Goal: Task Accomplishment & Management: Complete application form

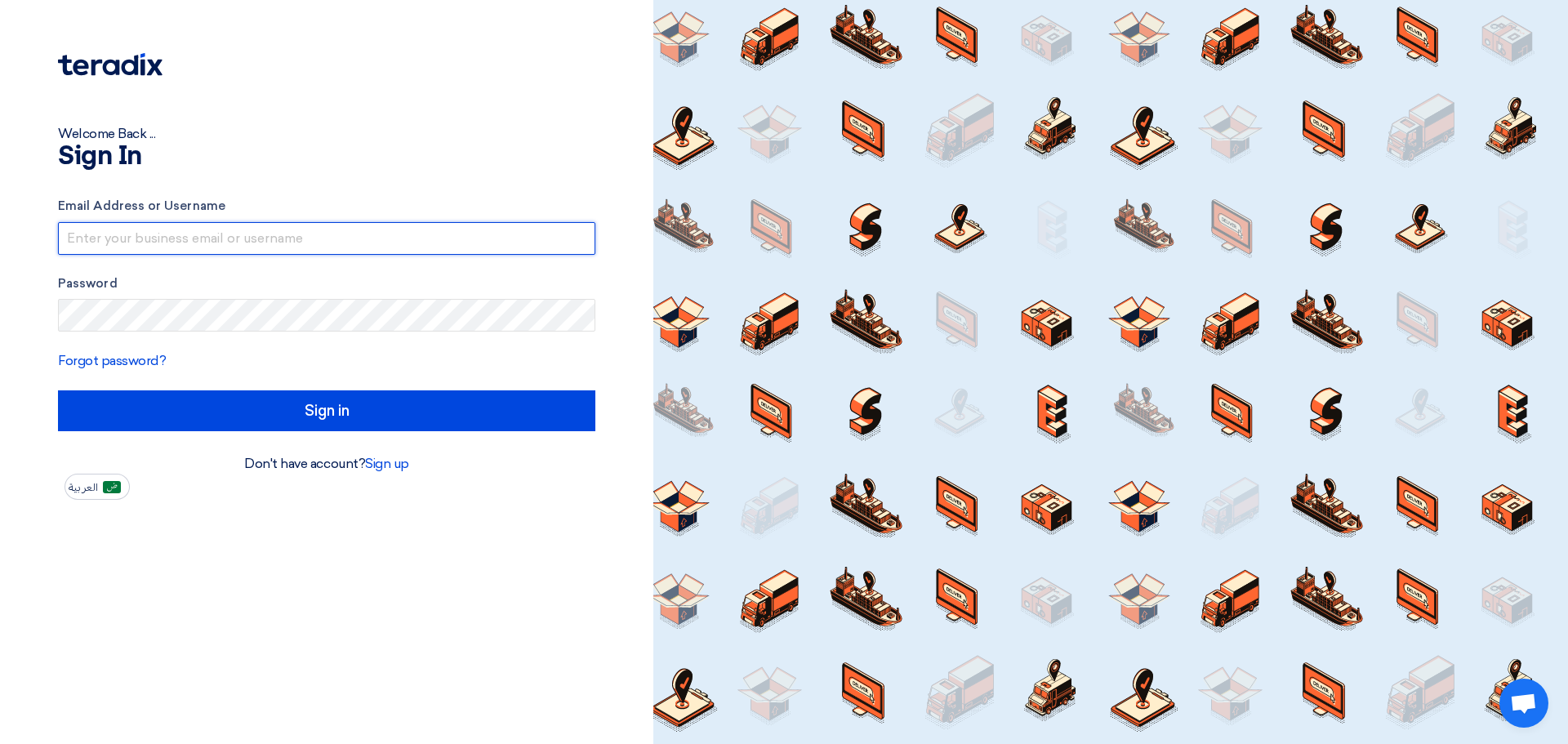
click at [464, 228] on input "text" at bounding box center [326, 238] width 537 height 33
type input "[EMAIL_ADDRESS][DOMAIN_NAME]"
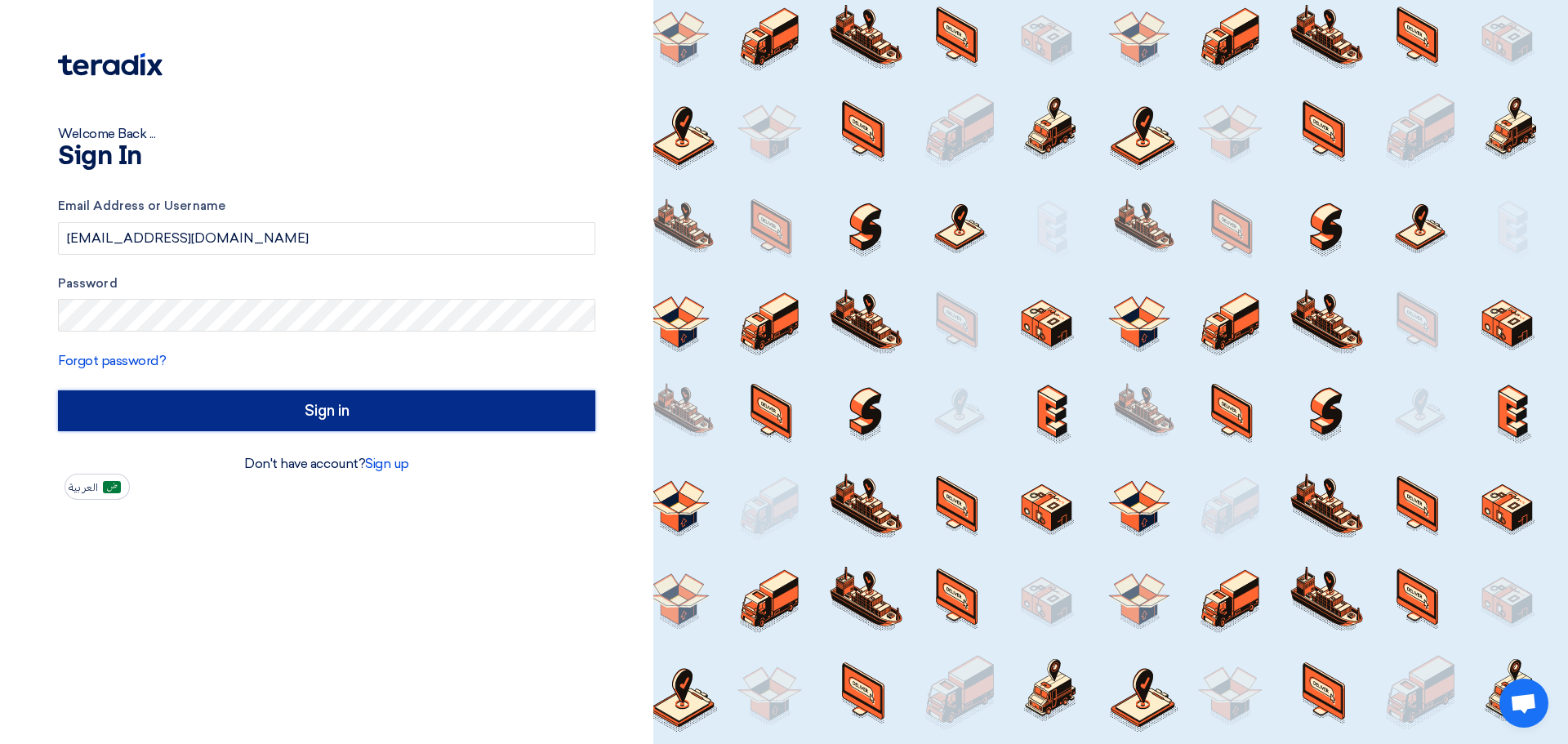
click at [303, 418] on input "Sign in" at bounding box center [326, 411] width 537 height 41
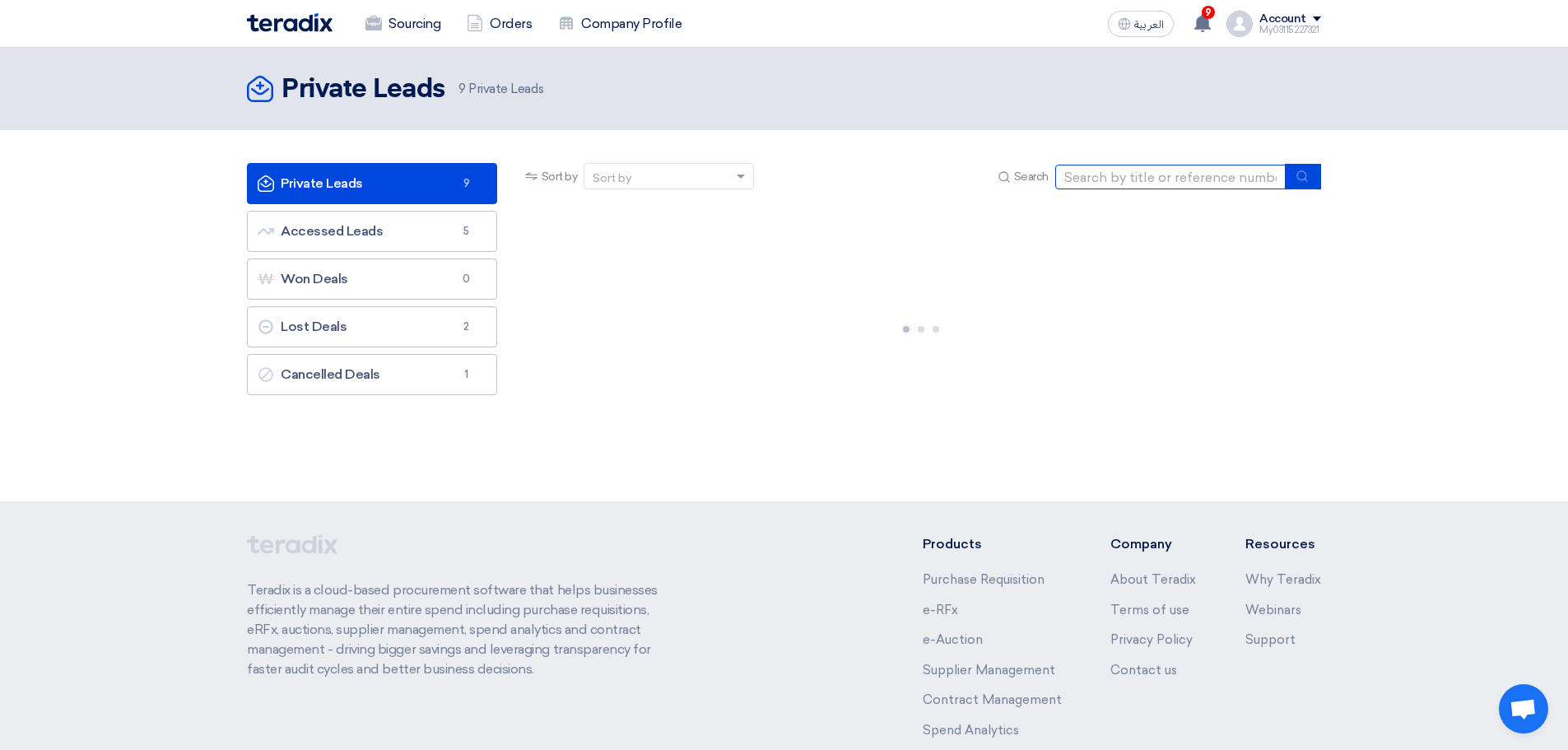
click at [1109, 175] on input at bounding box center [1170, 177] width 231 height 24
paste input "RFQ FOR Metallic cabinet for tools-JUC-STOM-014894"
type input "RFQ FOR Metallic cabinet for tools-JUC-STOM-014894"
click at [1310, 177] on button "submit" at bounding box center [1302, 176] width 36 height 25
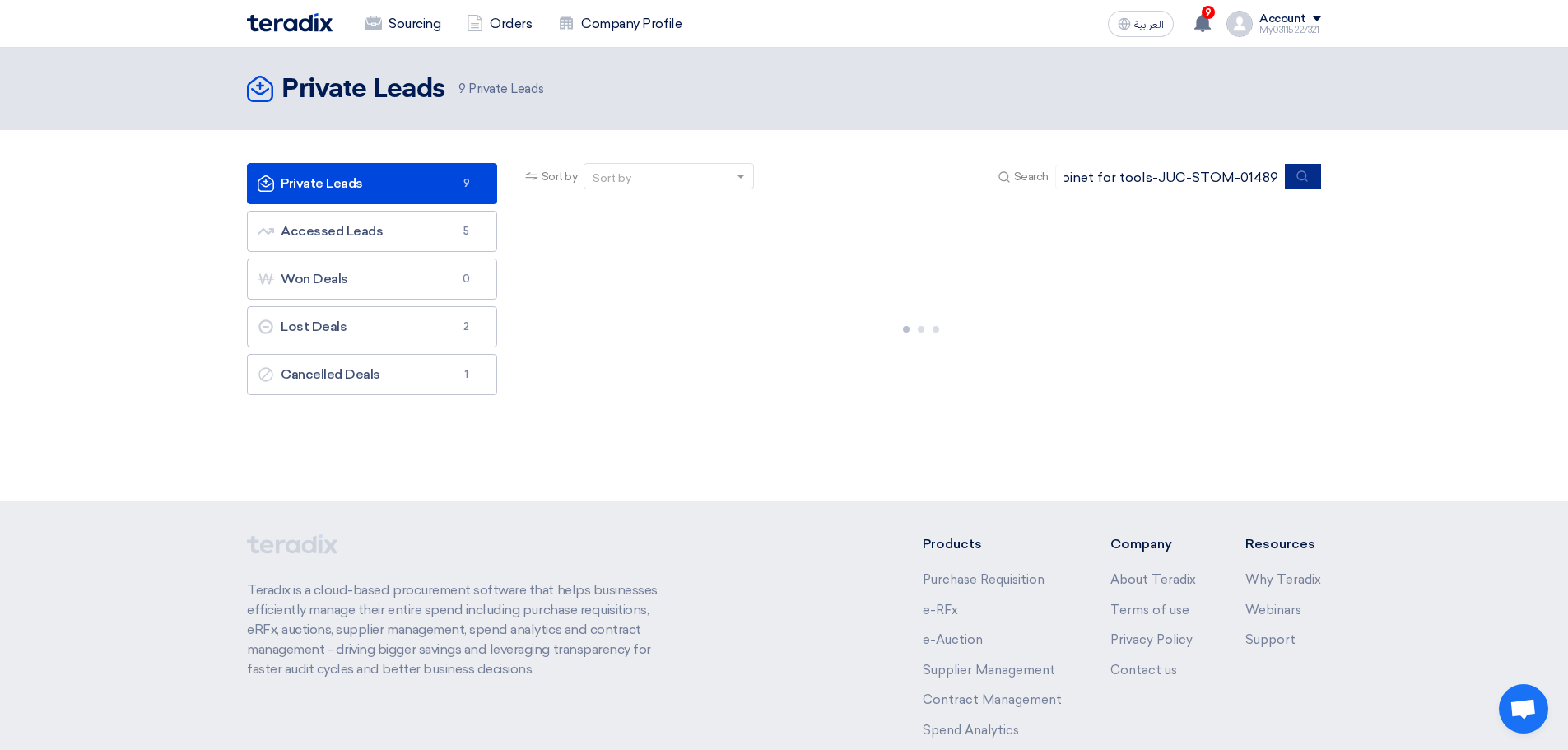
scroll to position [0, 0]
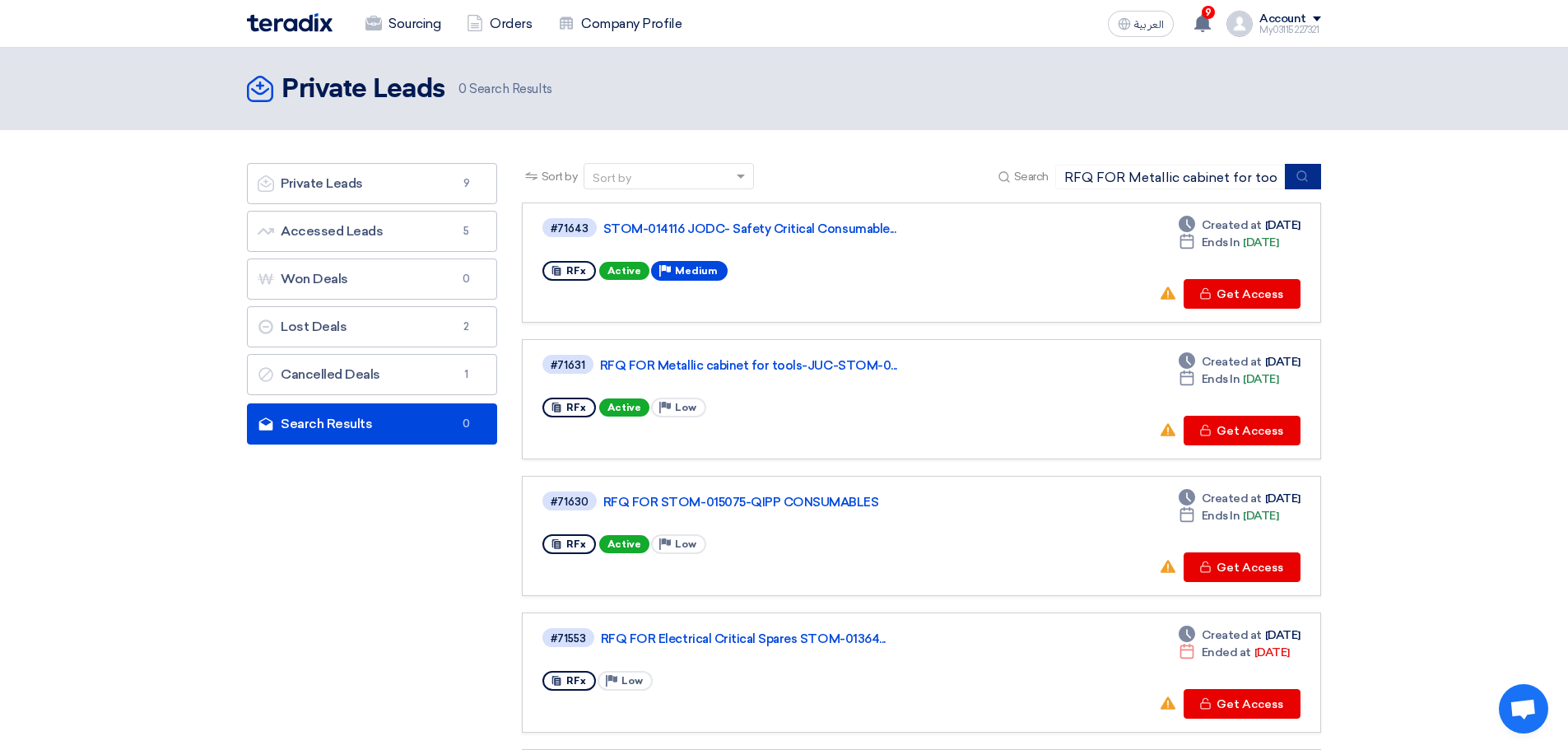
click at [1310, 177] on button "submit" at bounding box center [1302, 176] width 36 height 25
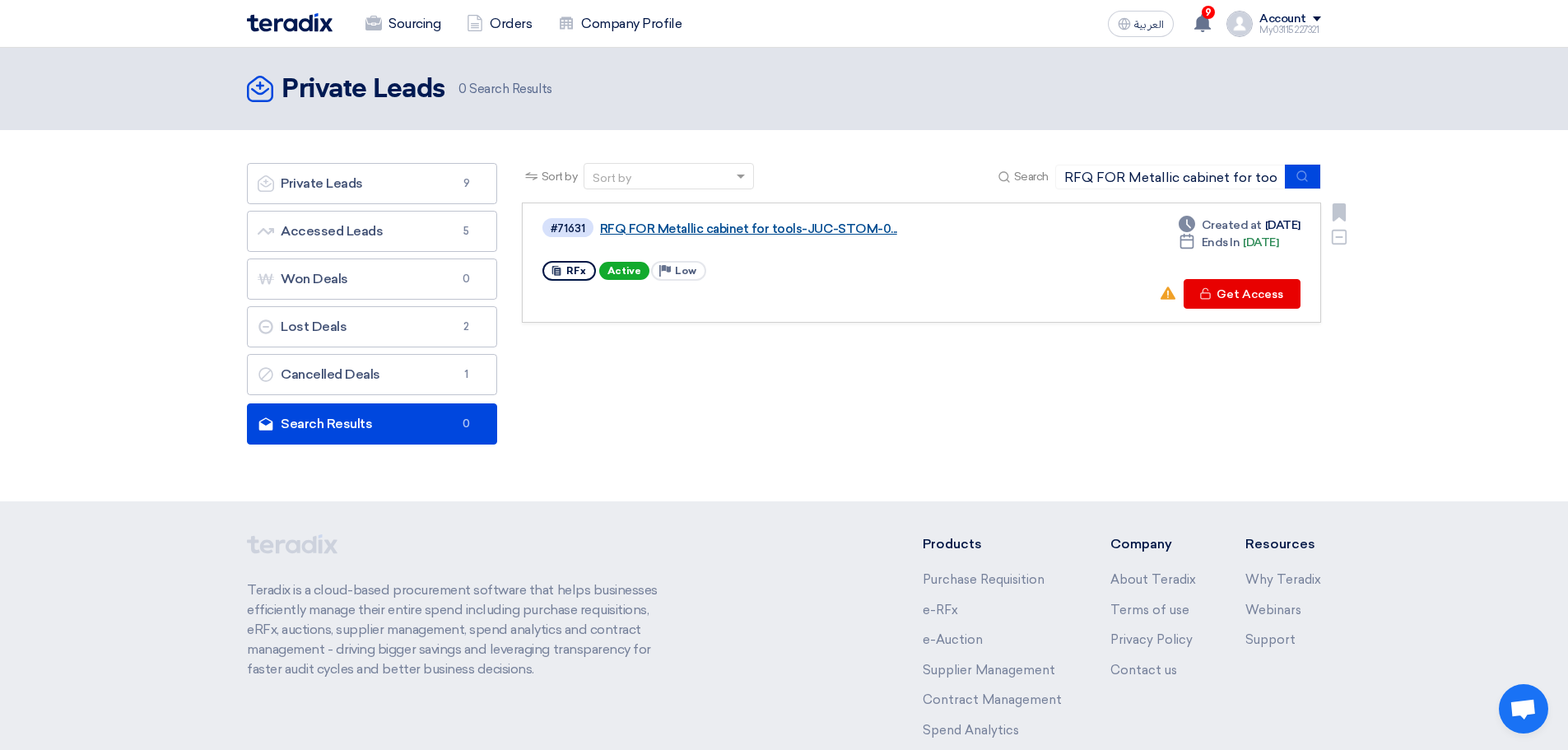
click at [807, 223] on link "RFQ FOR Metallic cabinet for tools-JUC-STOM-0..." at bounding box center [805, 229] width 412 height 15
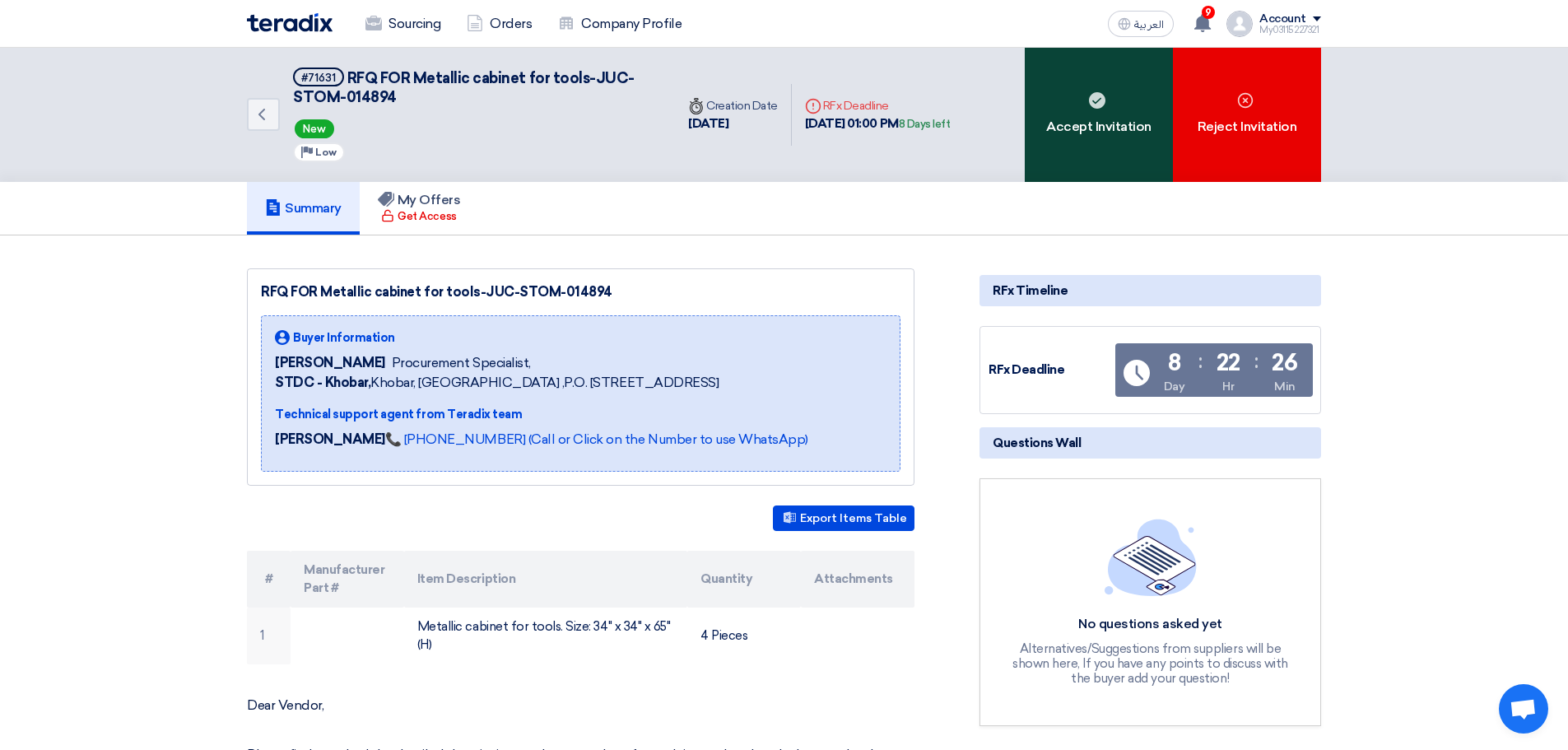
click at [1064, 150] on div "Accept Invitation" at bounding box center [1098, 115] width 148 height 134
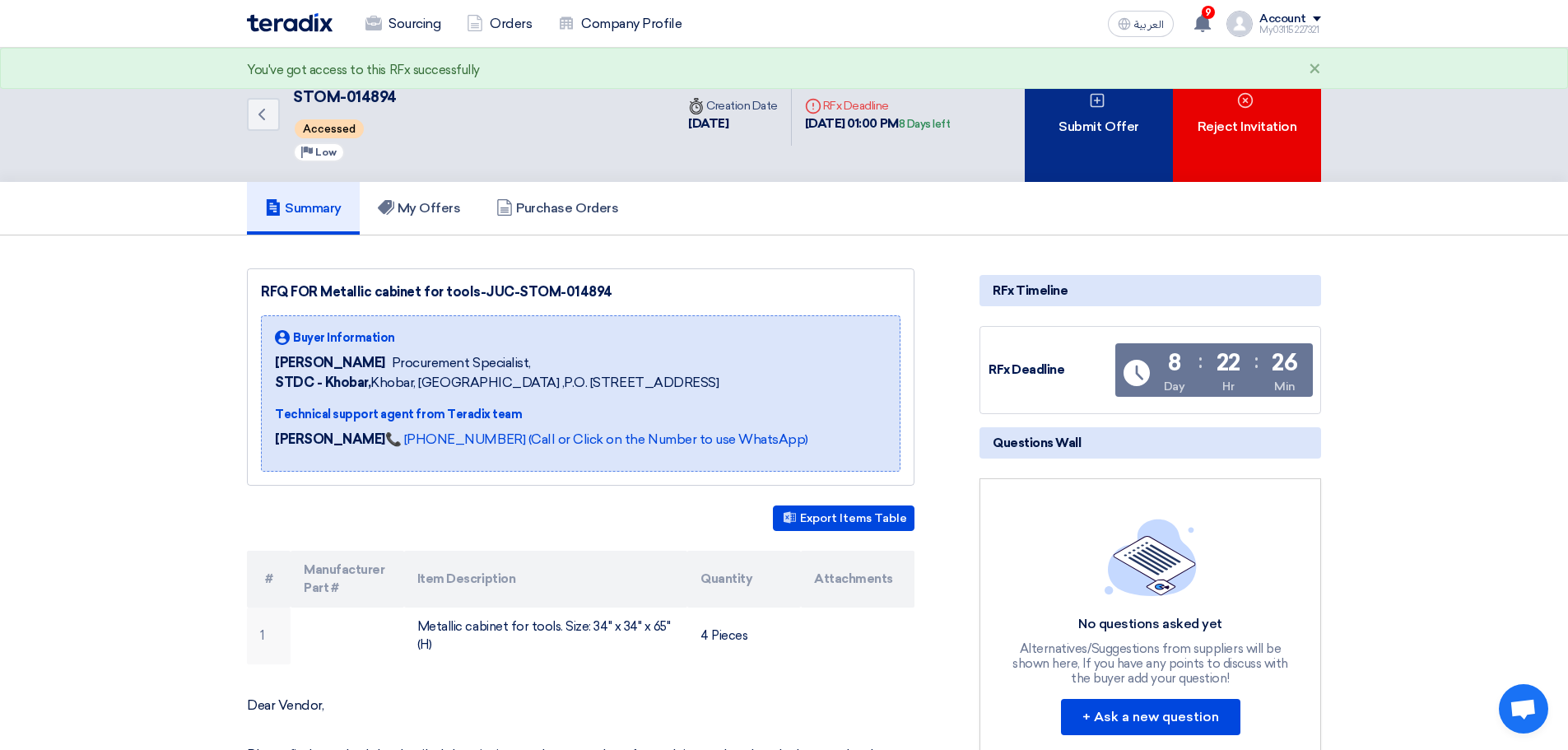
click at [1048, 172] on div "Submit Offer" at bounding box center [1098, 115] width 148 height 134
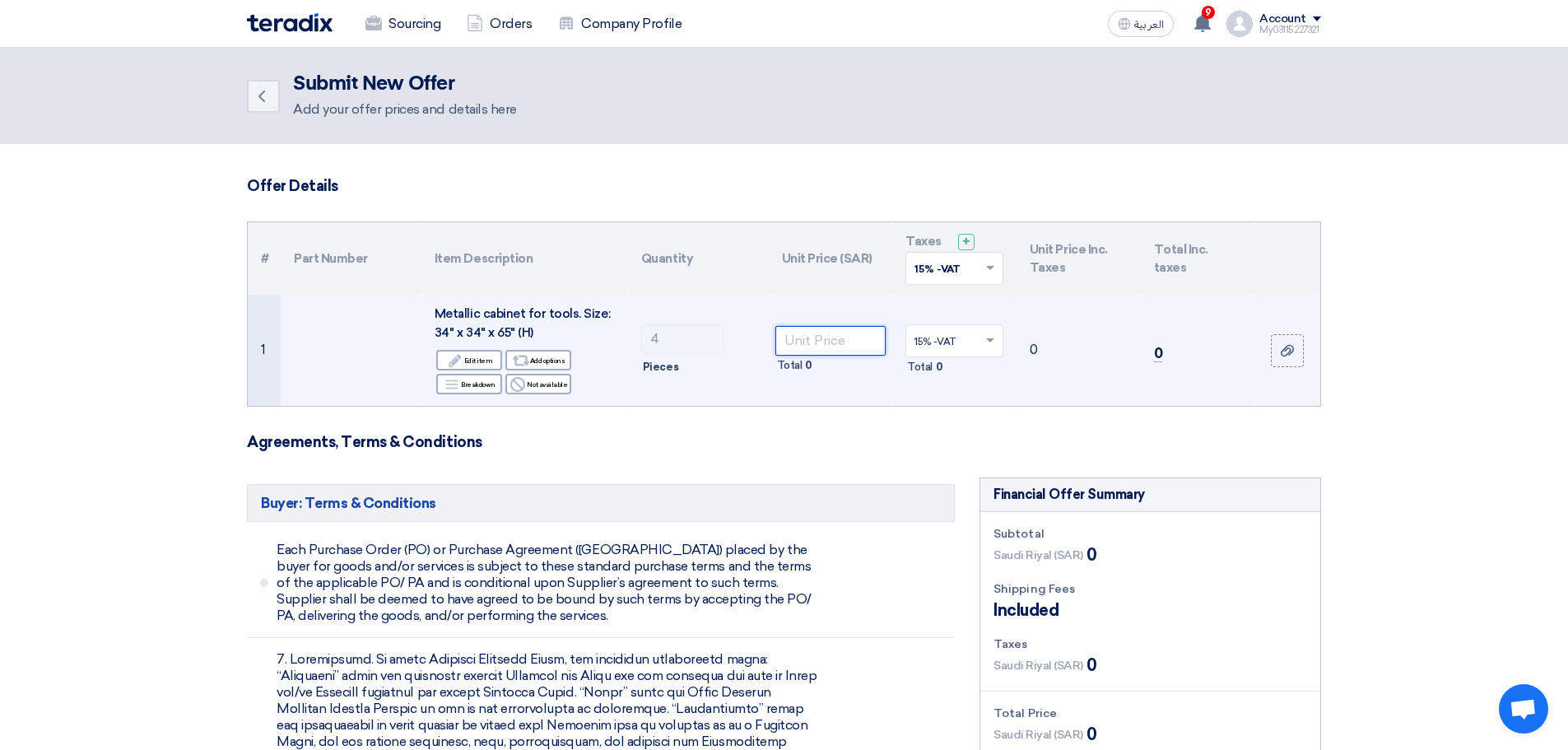
click at [800, 334] on input "number" at bounding box center [831, 340] width 111 height 29
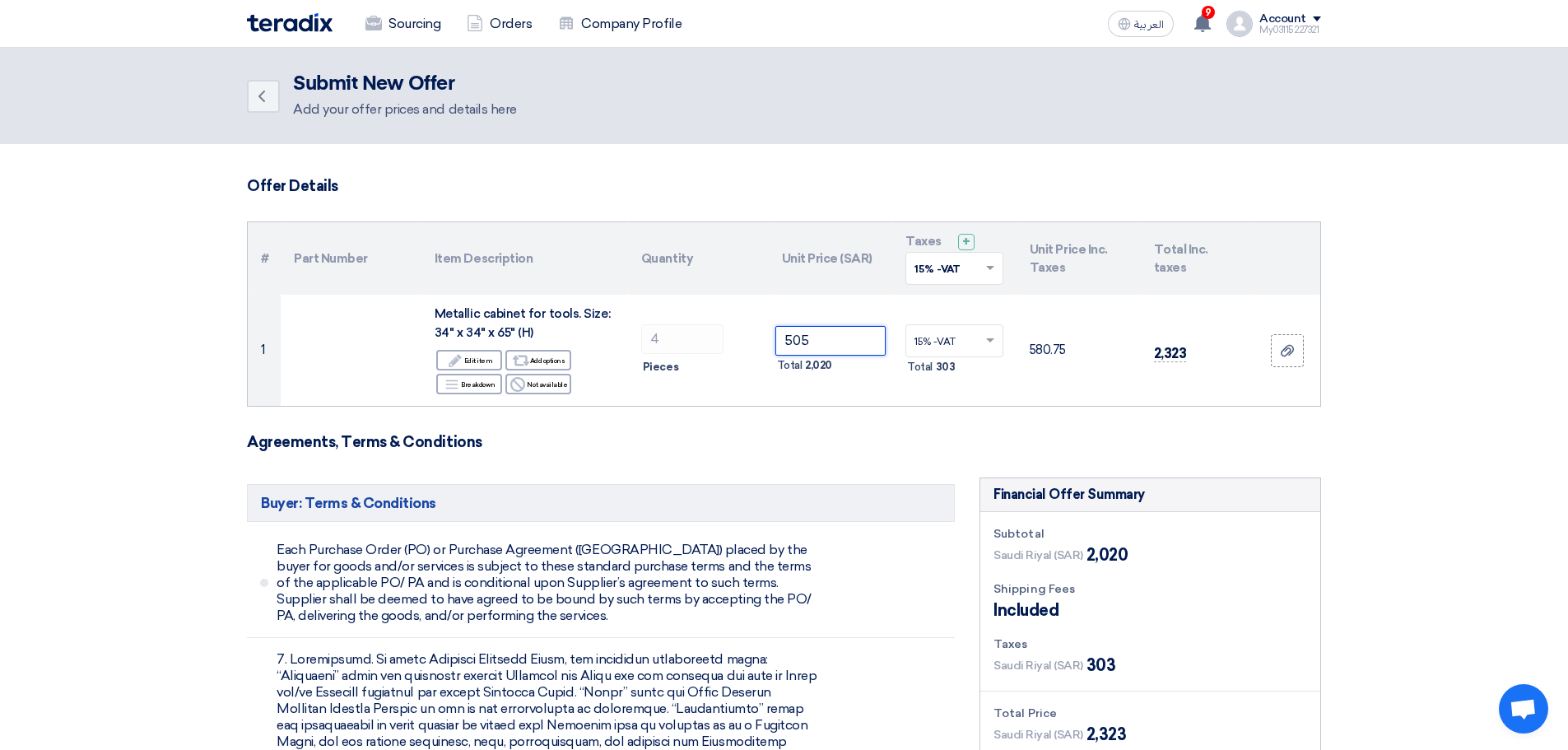
type input "505"
click at [794, 441] on h3 "Agreements, Terms & Conditions" at bounding box center [784, 442] width 1075 height 18
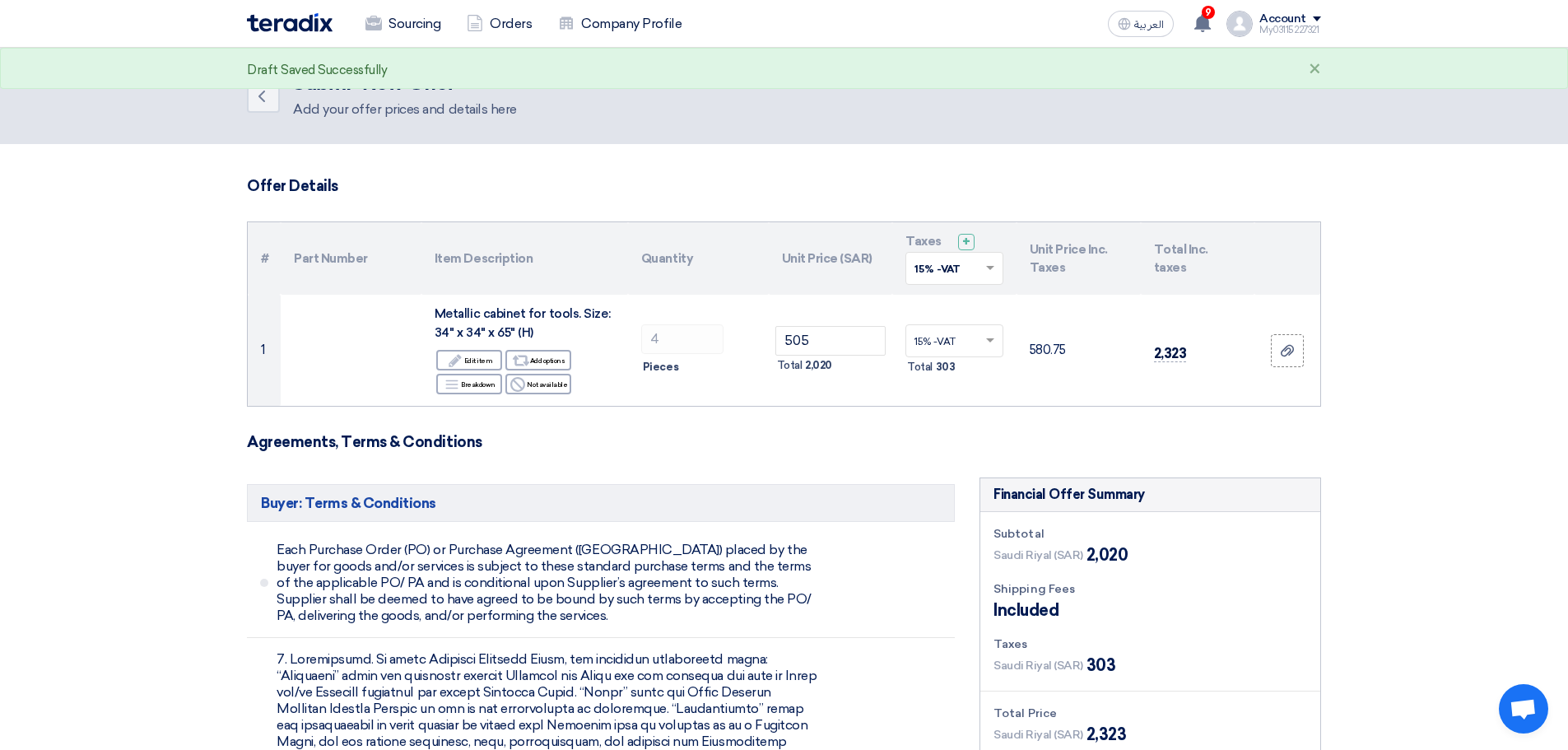
scroll to position [247, 0]
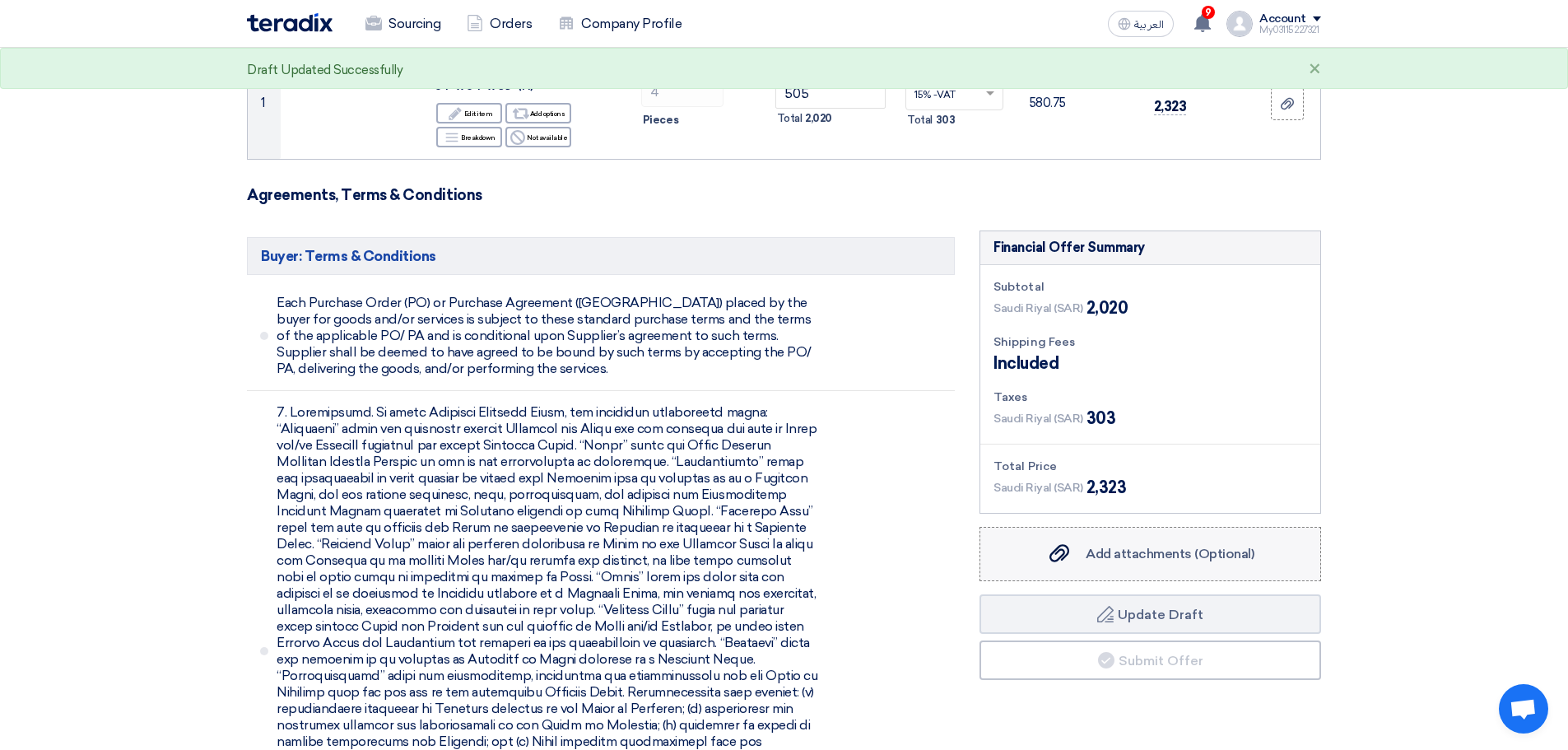
click at [1126, 559] on span "Add attachments (Optional)" at bounding box center [1170, 553] width 169 height 16
click at [0, 0] on input "Add attachments (Optional) Add attachments (Optional)" at bounding box center [0, 0] width 0 height 0
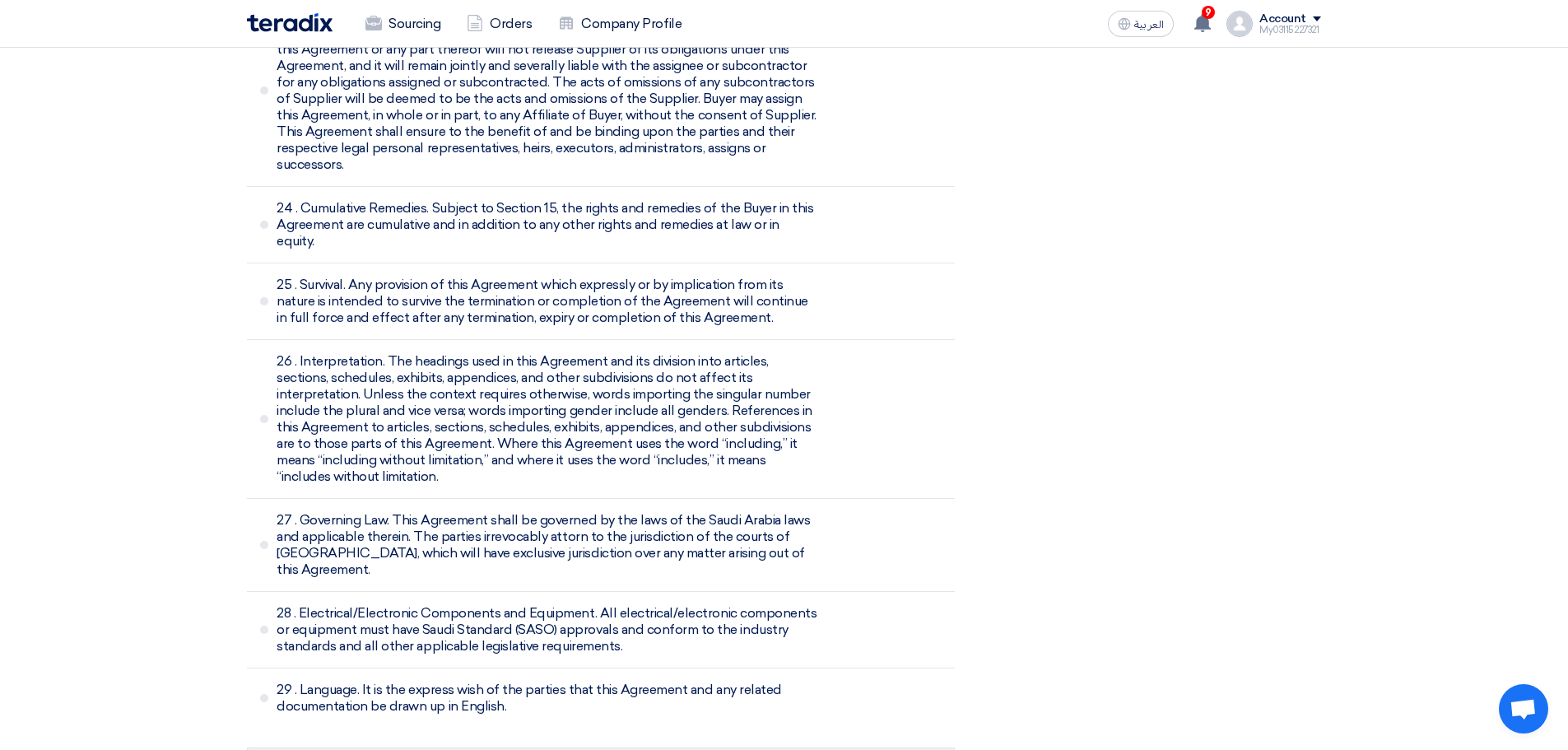
scroll to position [5600, 0]
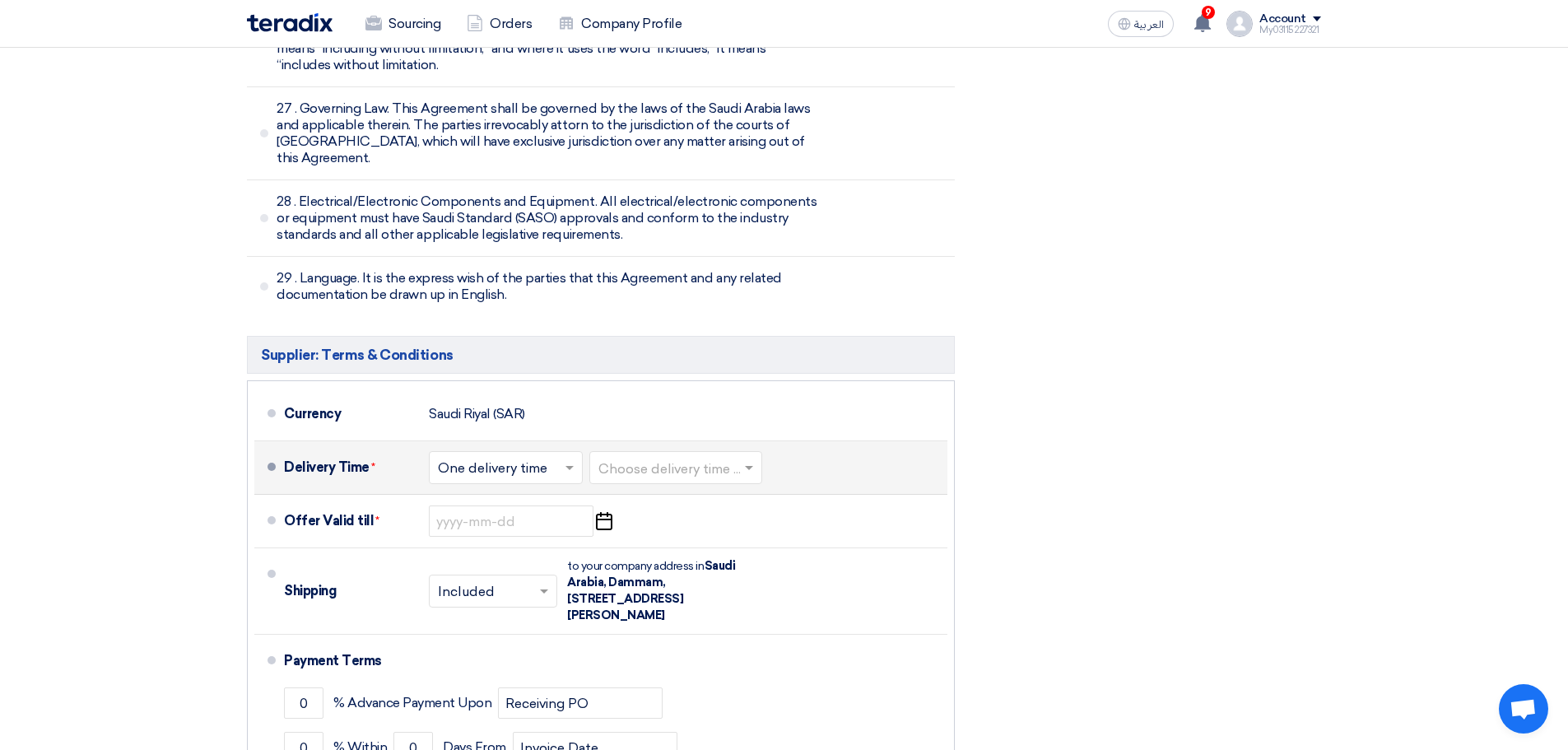
click at [646, 458] on input "text" at bounding box center [676, 469] width 156 height 24
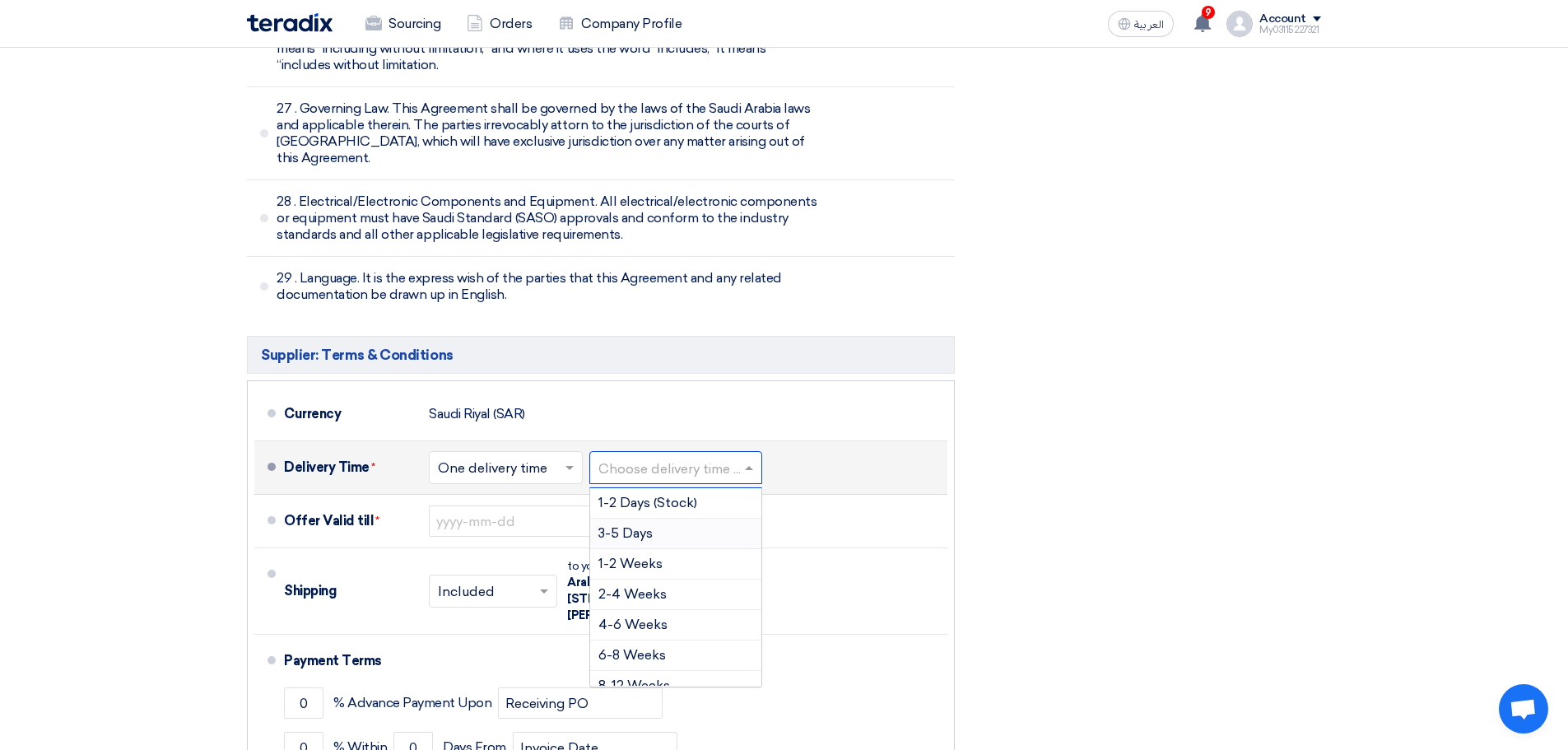
click at [649, 526] on span "3-5 Days" at bounding box center [625, 533] width 55 height 16
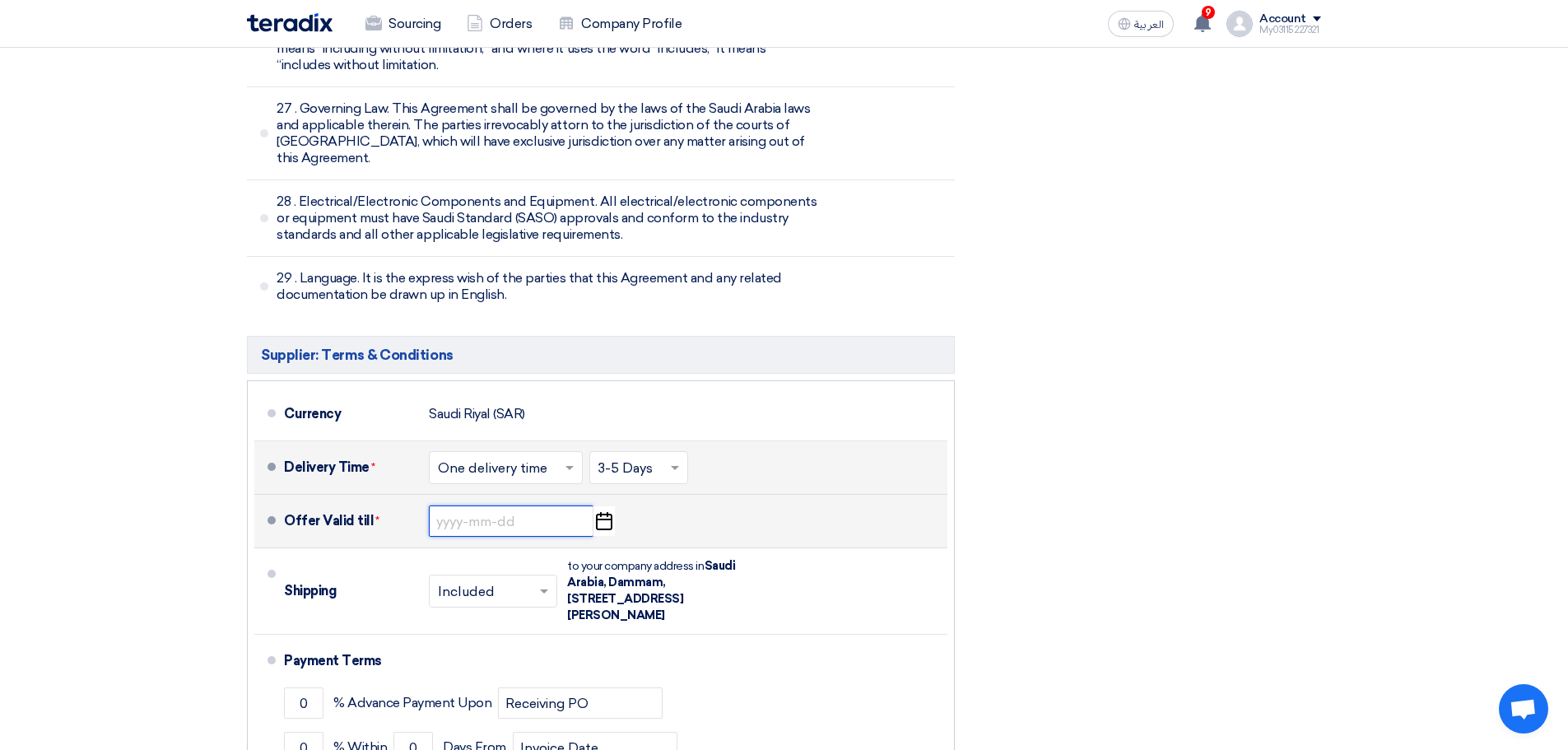
click at [546, 506] on input at bounding box center [510, 521] width 165 height 31
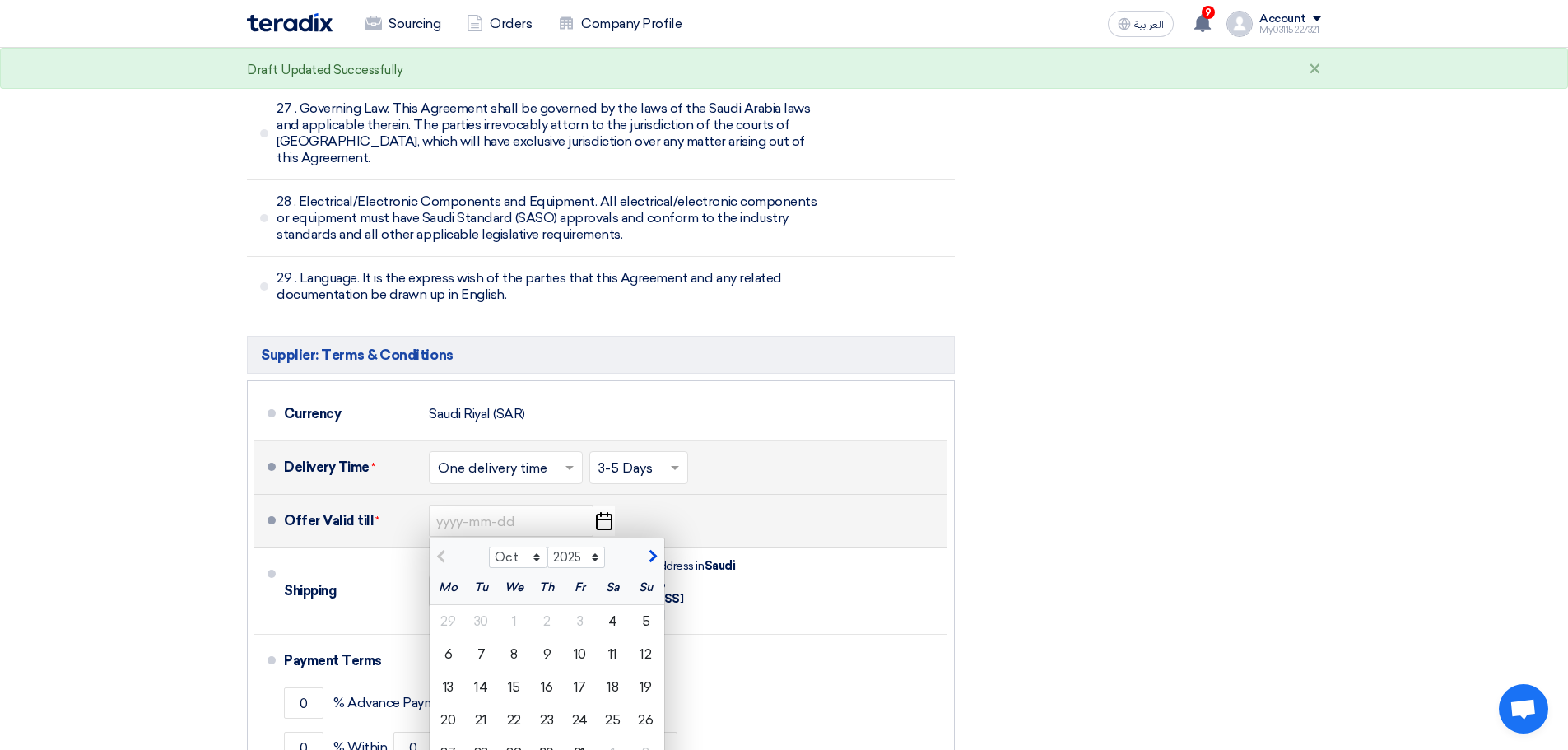
click at [655, 546] on button "button" at bounding box center [650, 554] width 27 height 16
select select "11"
click at [607, 605] on div "1" at bounding box center [613, 621] width 33 height 33
type input "[DATE]"
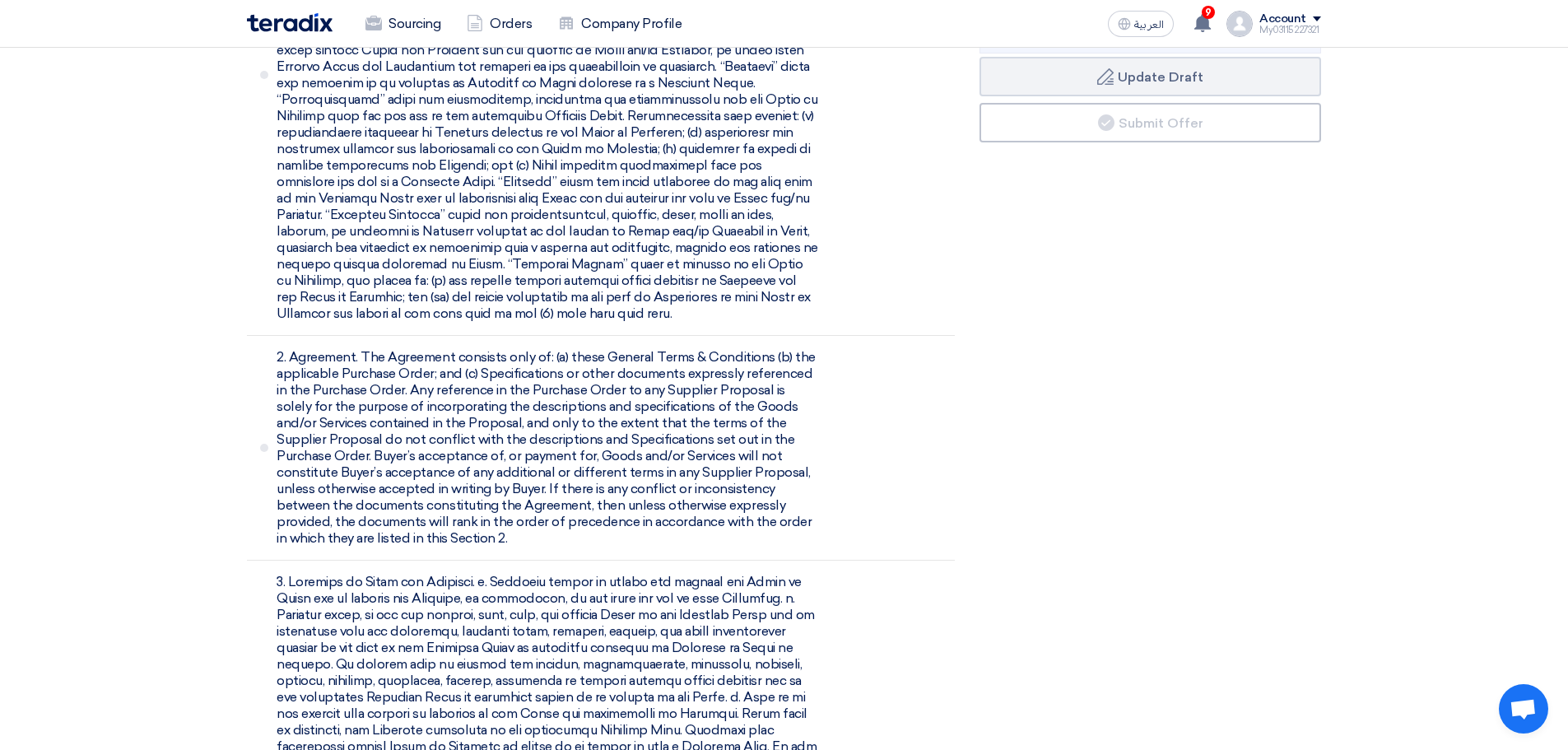
scroll to position [412, 0]
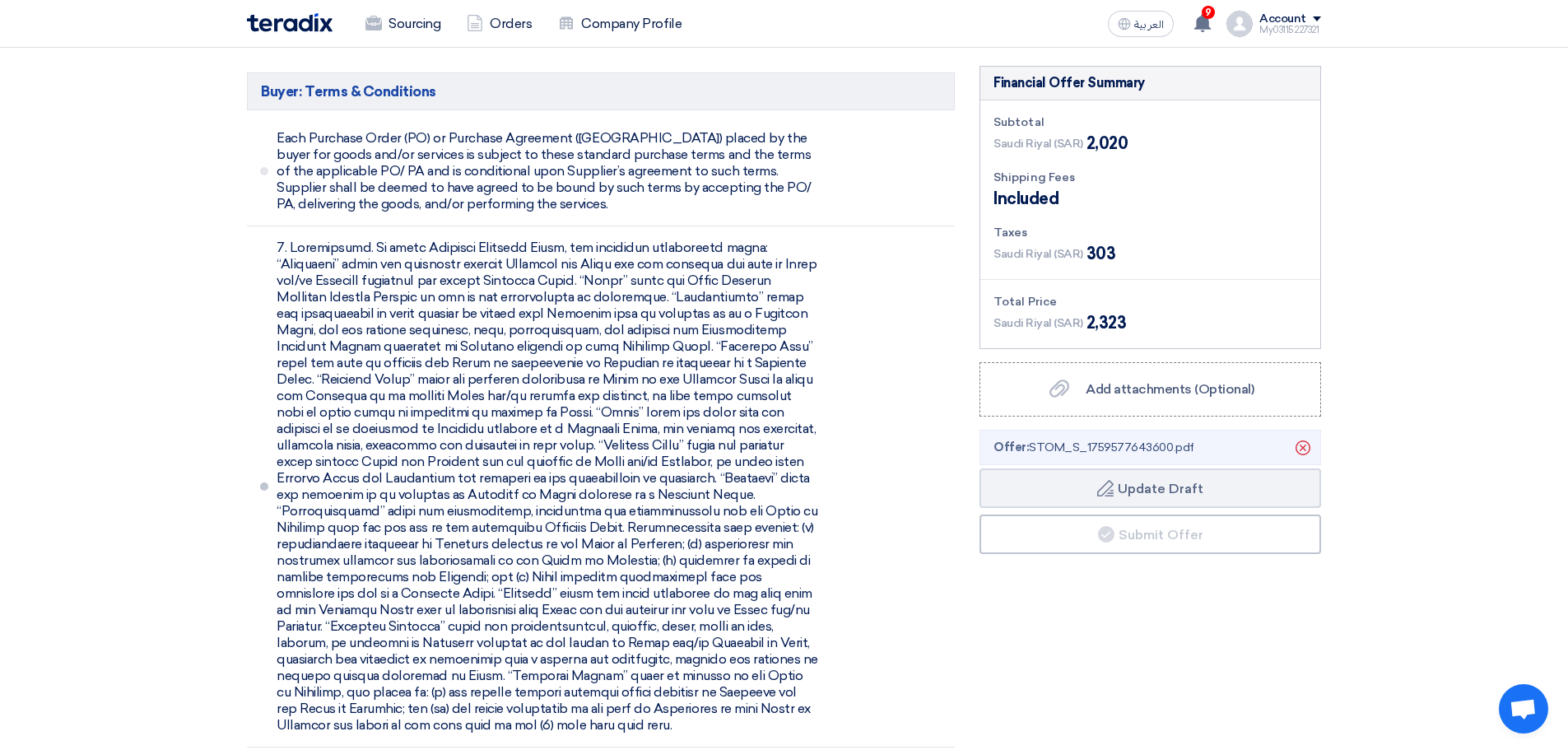
click at [904, 430] on li at bounding box center [601, 486] width 708 height 521
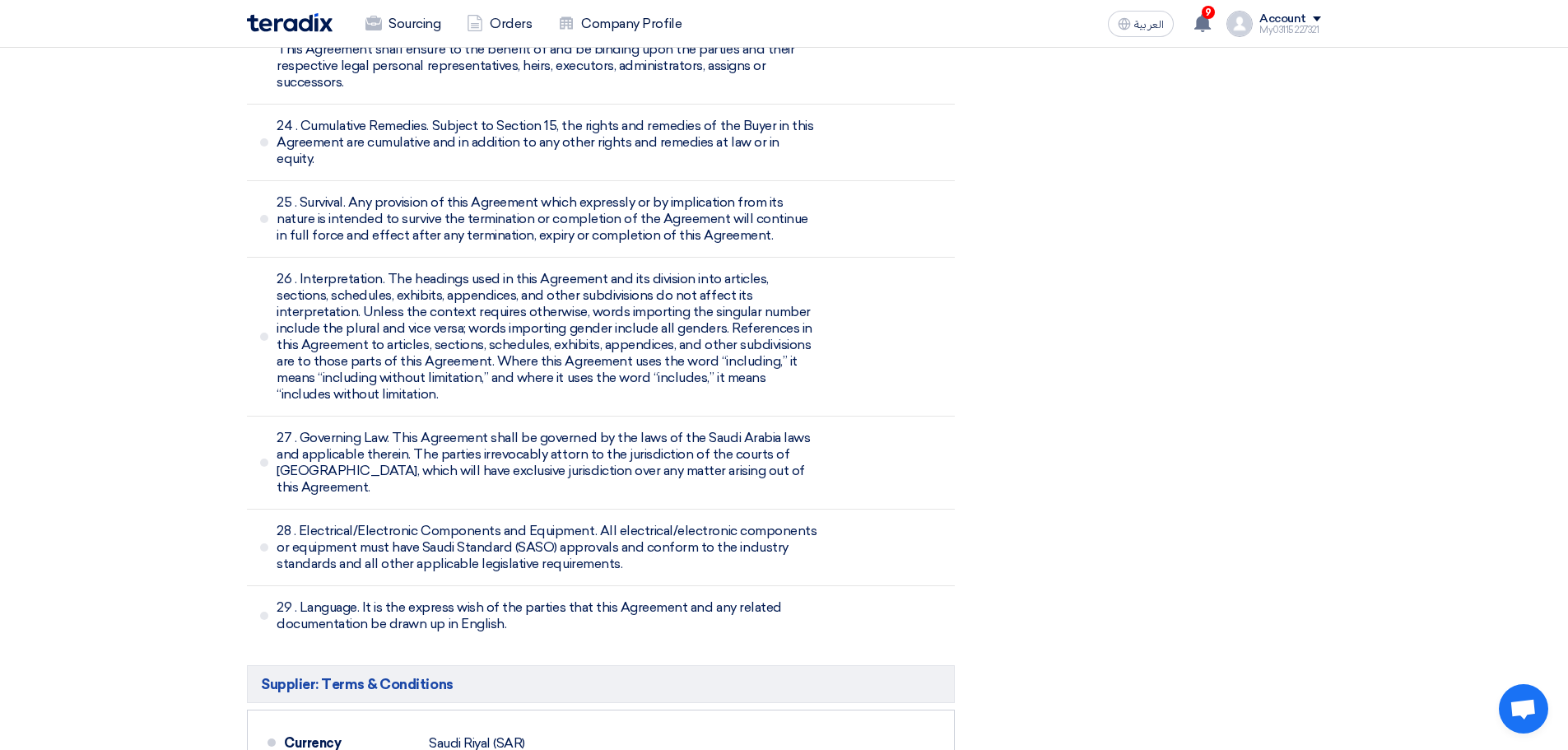
scroll to position [5682, 0]
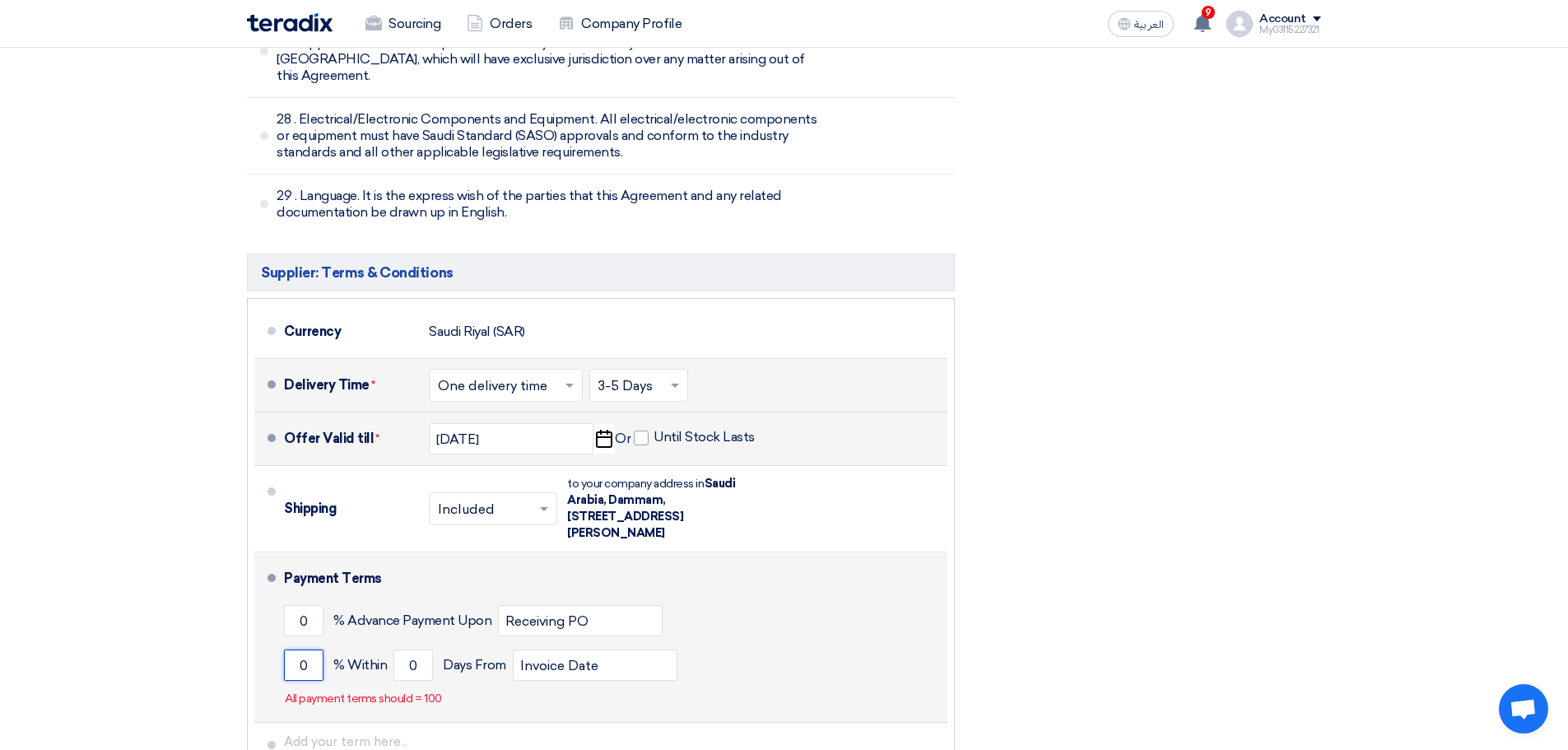
click at [296, 650] on input "0" at bounding box center [304, 665] width 40 height 31
click at [298, 605] on input "0" at bounding box center [304, 620] width 40 height 31
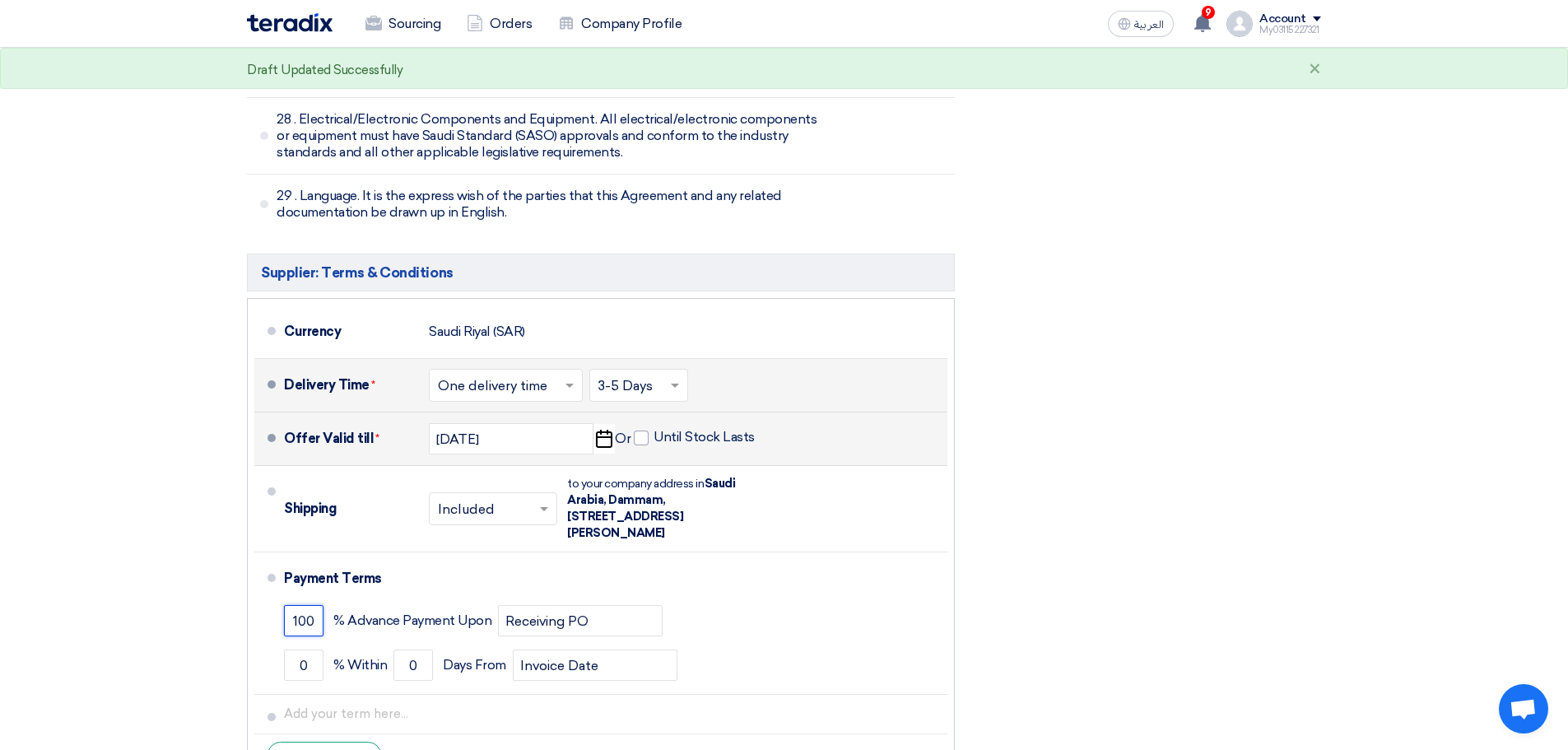
type input "100"
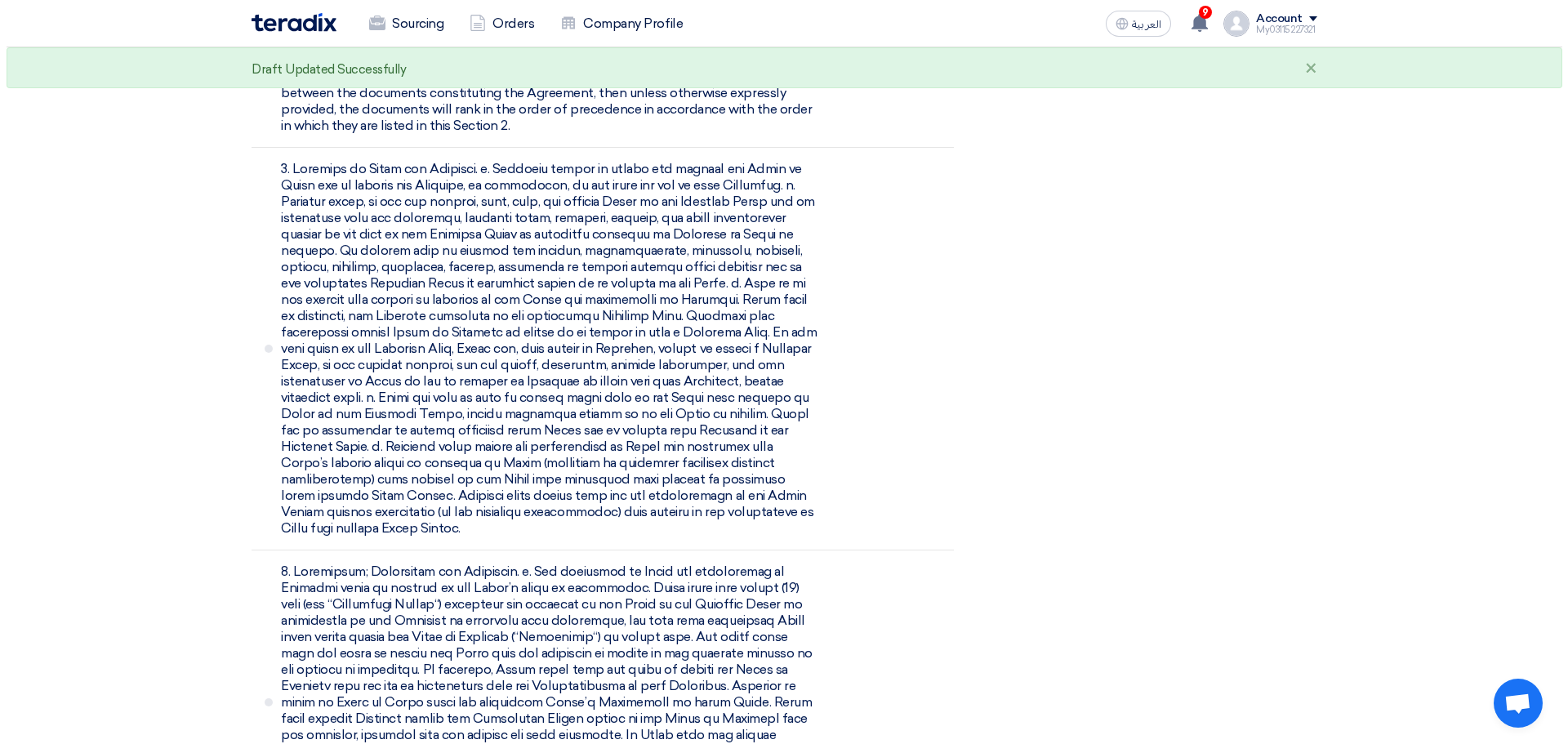
scroll to position [736, 0]
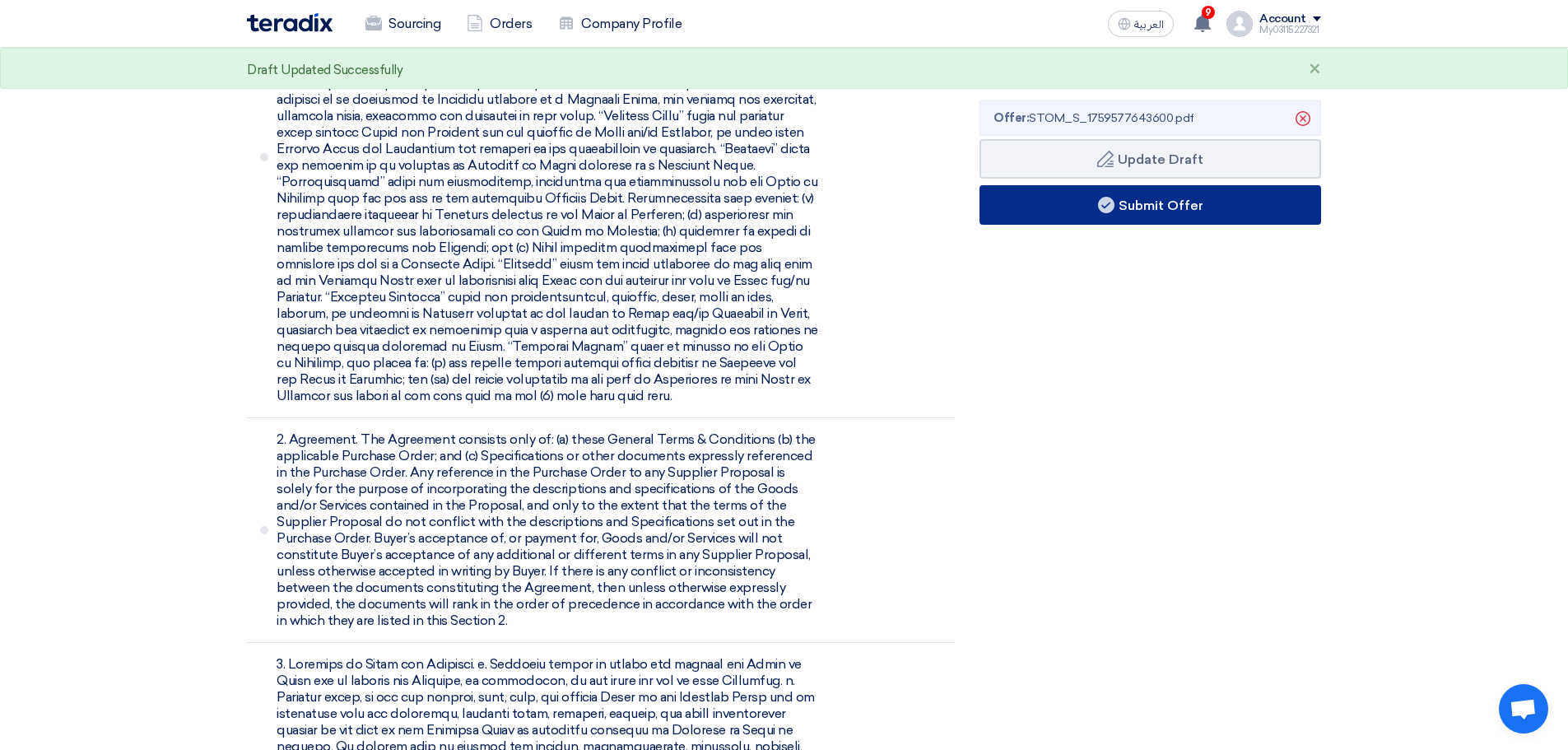
click at [1153, 220] on button "Submit Offer" at bounding box center [1150, 205] width 342 height 40
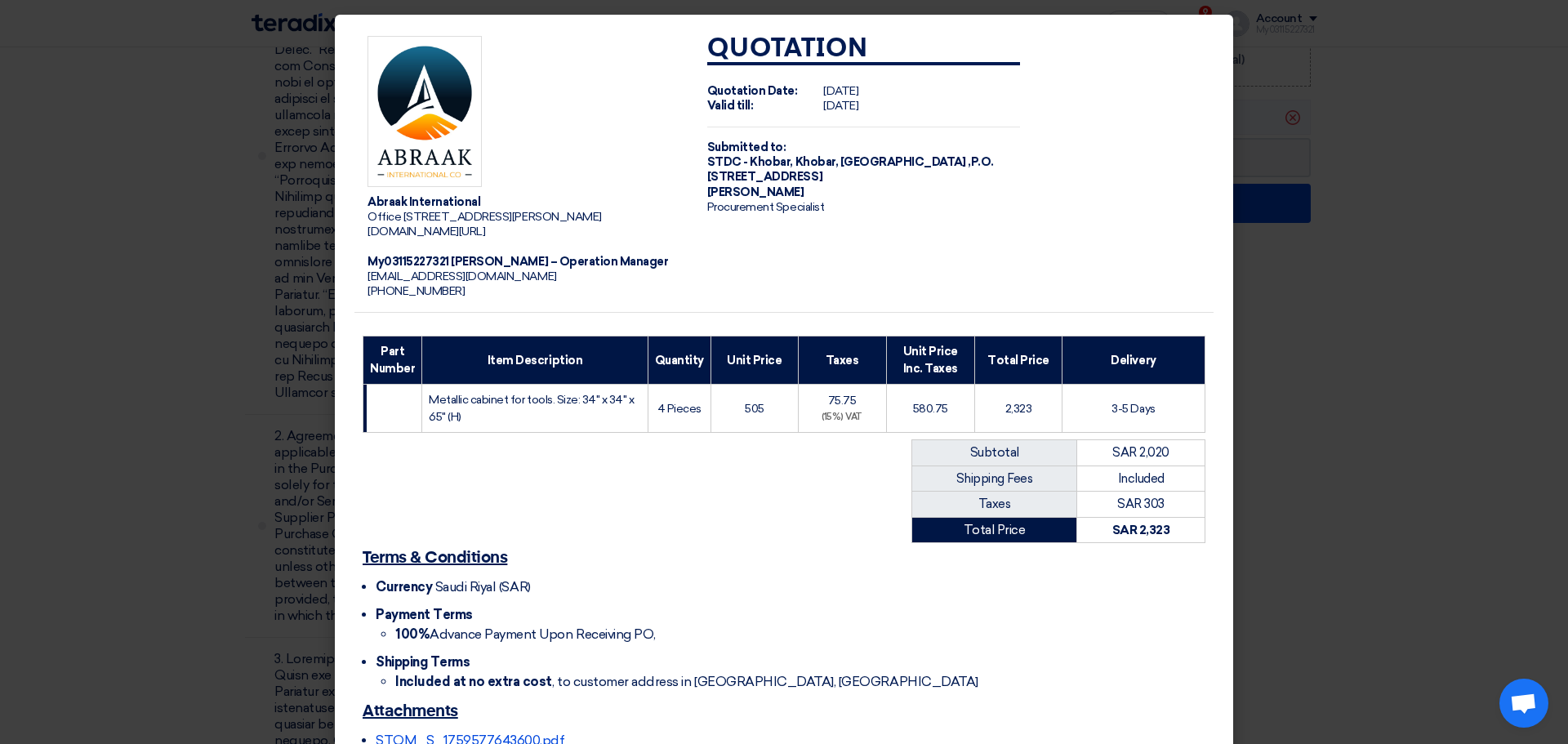
scroll to position [140, 0]
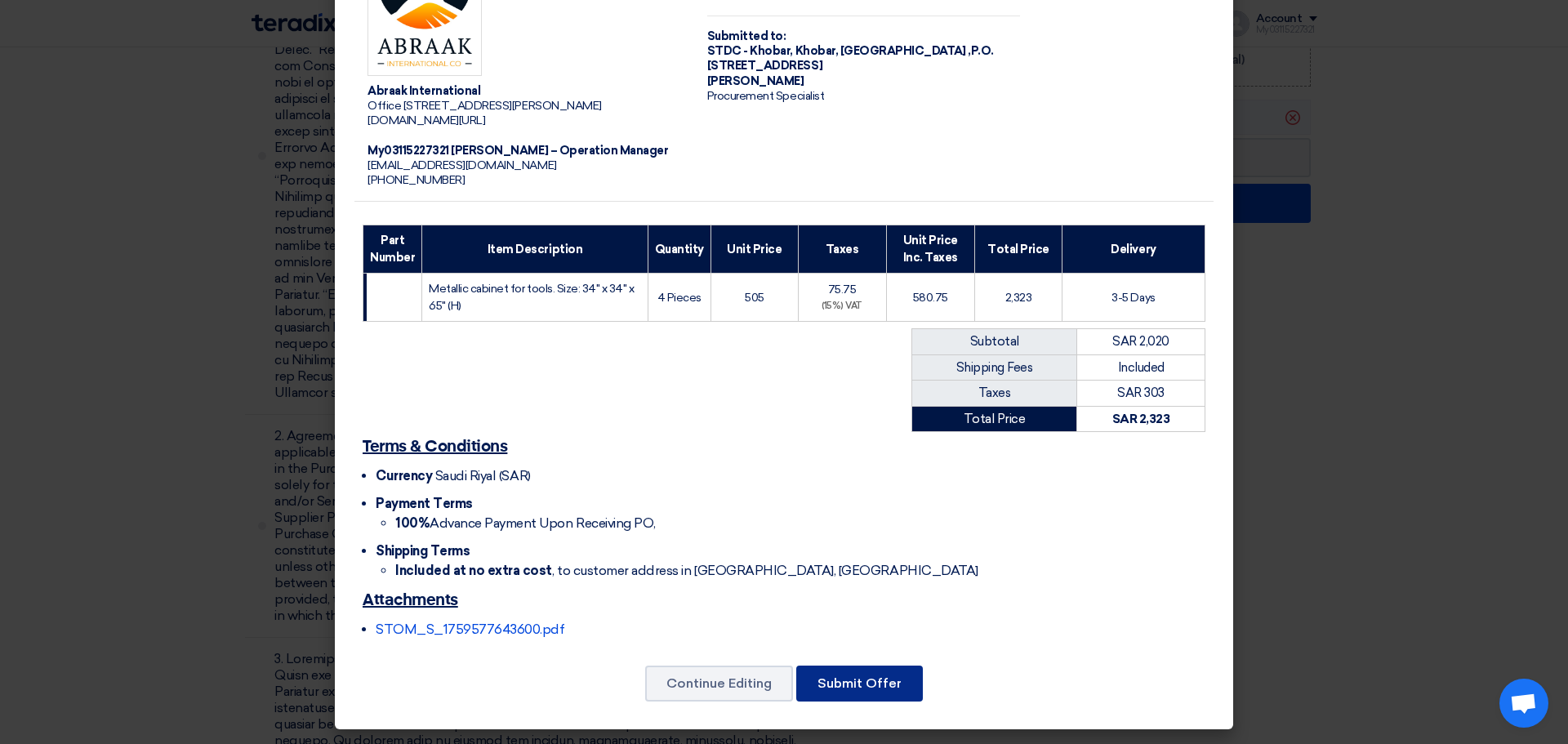
click at [883, 674] on button "Submit Offer" at bounding box center [859, 683] width 126 height 36
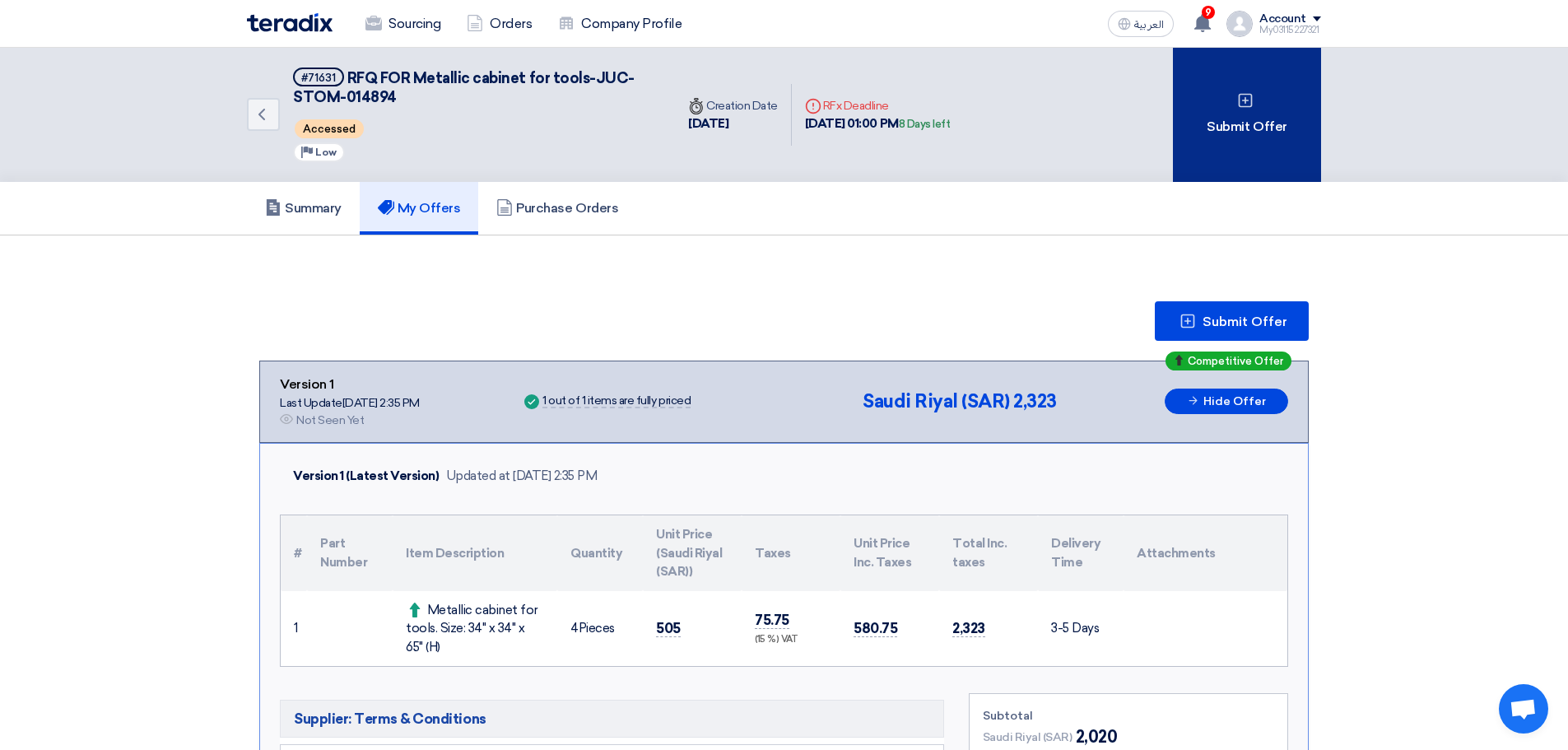
click at [1217, 138] on div "Submit Offer" at bounding box center [1246, 115] width 148 height 134
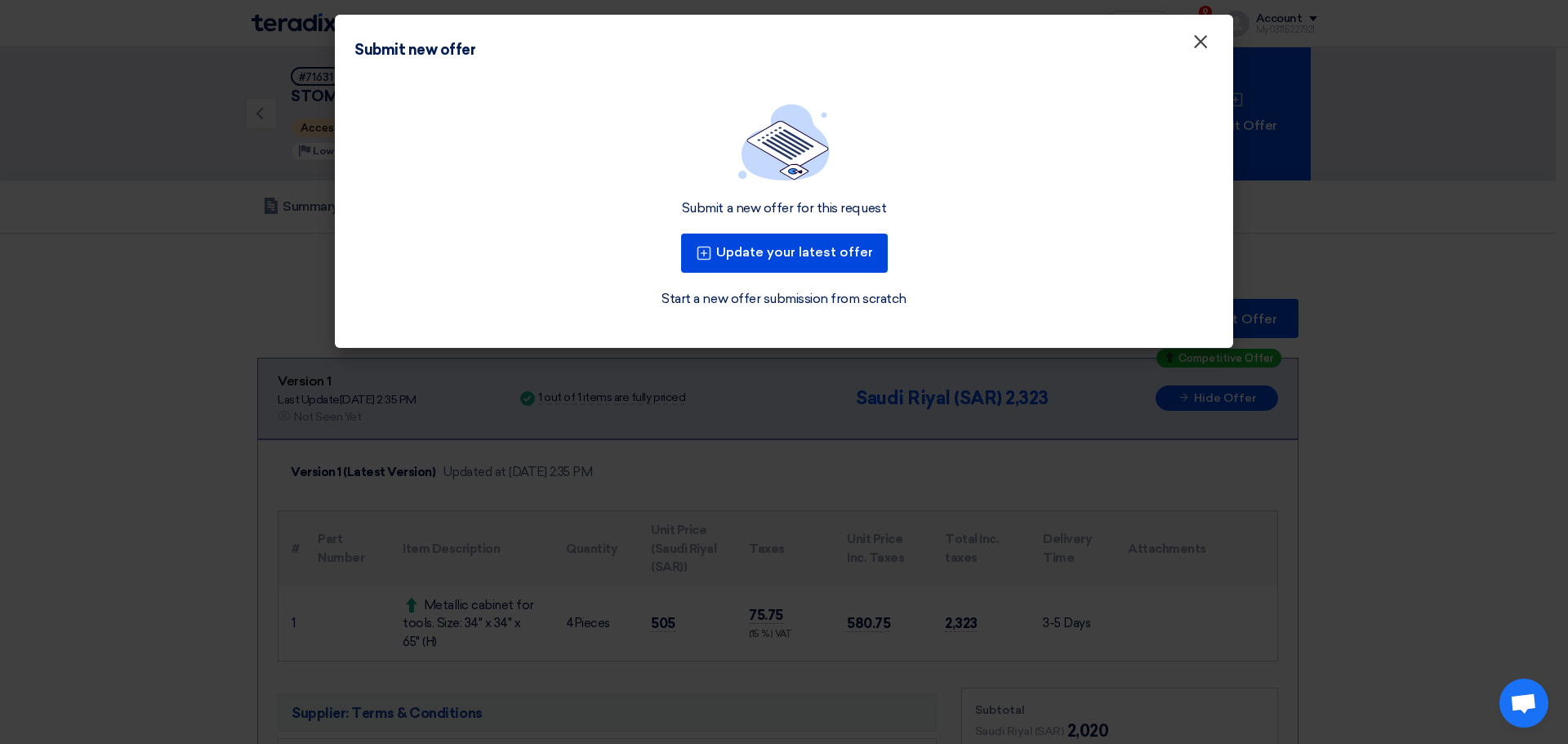
click at [1190, 46] on button "×" at bounding box center [1200, 42] width 42 height 33
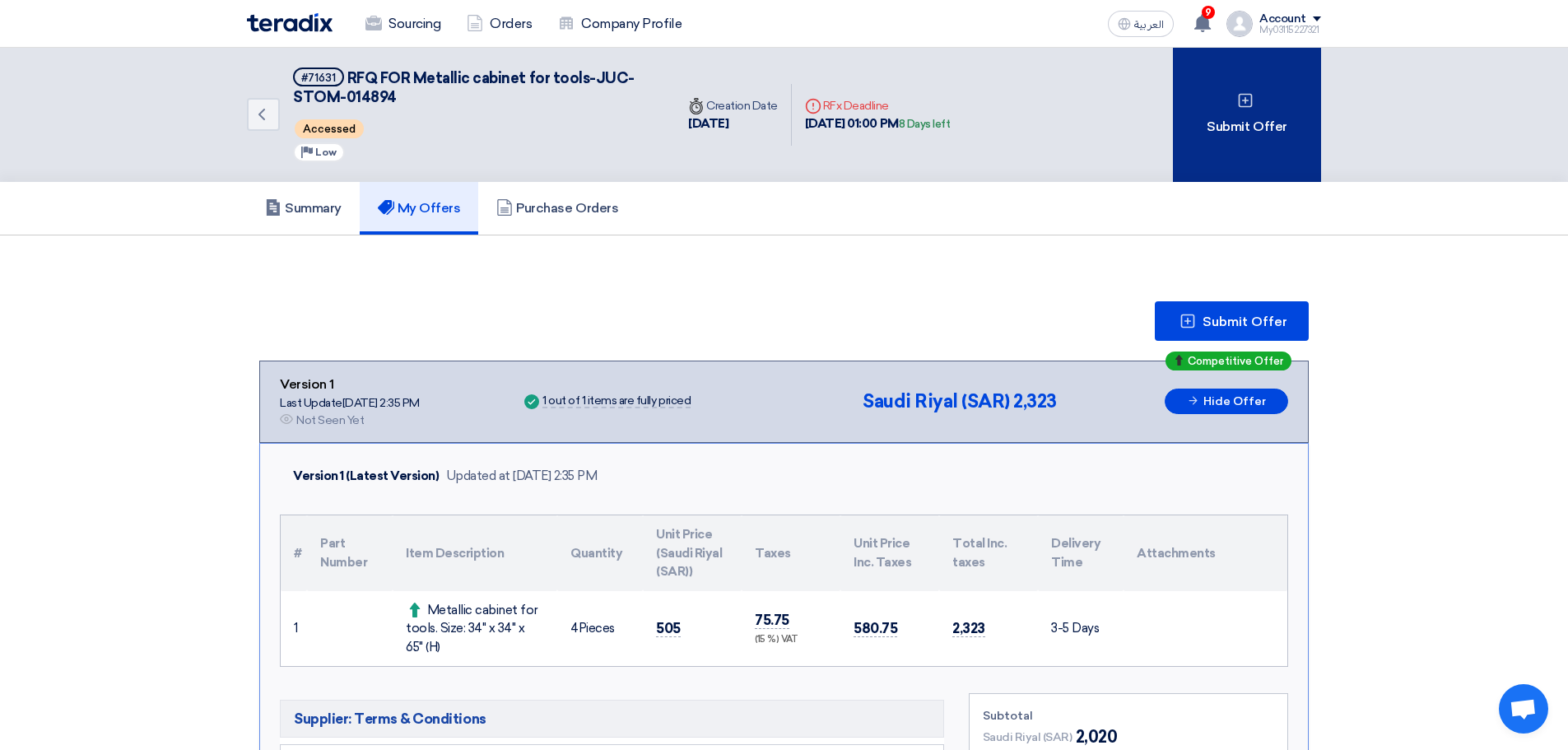
click at [1221, 160] on div "Submit Offer" at bounding box center [1246, 115] width 148 height 134
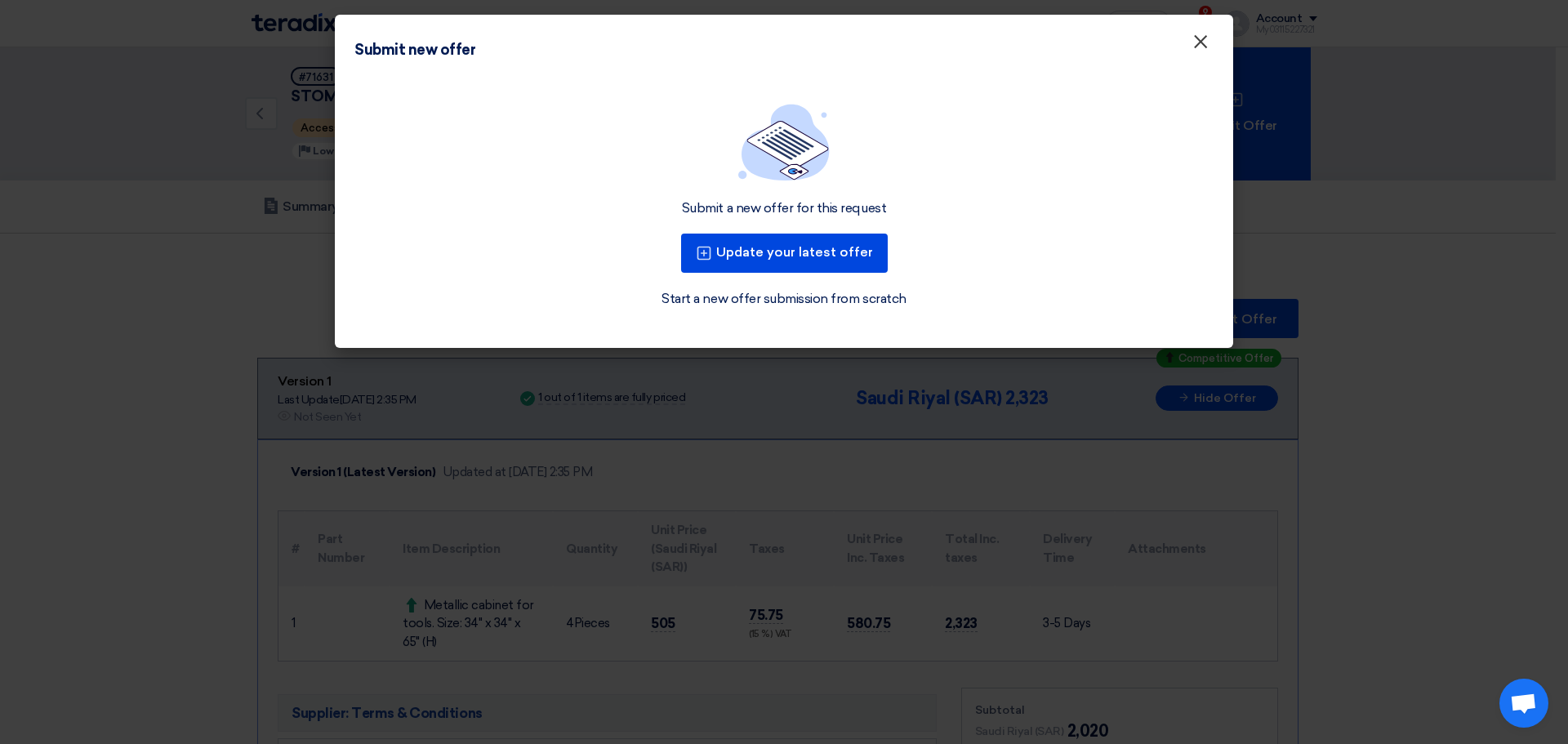
click at [1206, 48] on span "×" at bounding box center [1200, 45] width 16 height 33
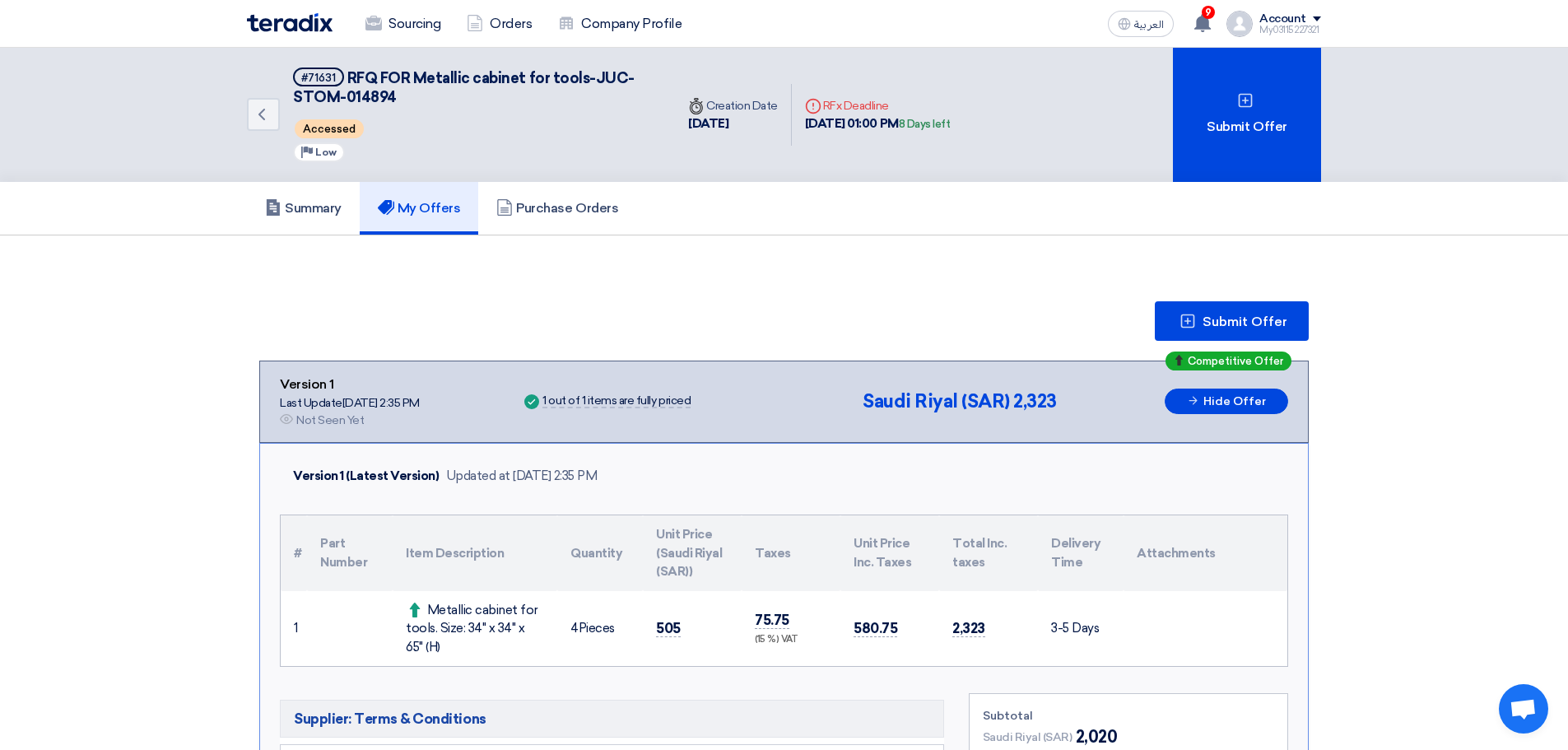
drag, startPoint x: 1368, startPoint y: 372, endPoint x: 1317, endPoint y: 376, distance: 51.2
click at [1368, 372] on section "Submit Offer Competitive Offer Version 1 Last Update [DATE] 2:35 PM Offer is Se…" at bounding box center [784, 705] width 1568 height 938
